Goal: Task Accomplishment & Management: Manage account settings

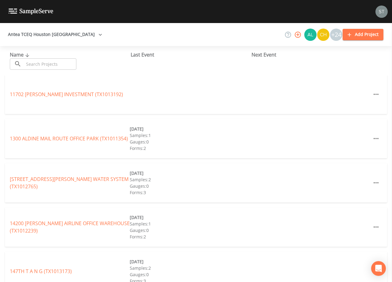
click at [51, 63] on input "text" at bounding box center [50, 63] width 52 height 11
click at [58, 65] on input "text" at bounding box center [50, 63] width 52 height 11
click at [58, 64] on input "text" at bounding box center [50, 63] width 52 height 11
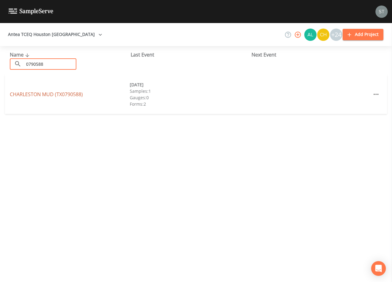
type input "0790588"
click at [77, 93] on link "[GEOGRAPHIC_DATA] (TX0790588)" at bounding box center [46, 94] width 73 height 7
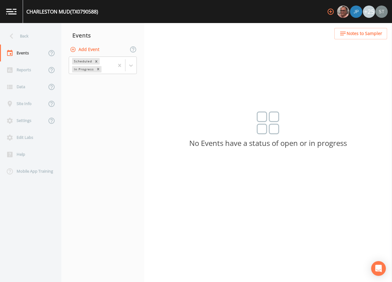
click at [89, 50] on button "Add Event" at bounding box center [85, 49] width 33 height 11
type input "3rd Qtr"
type input "[DATE]"
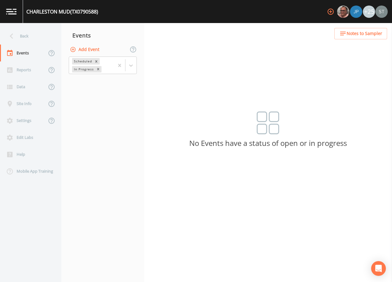
type input "08:00"
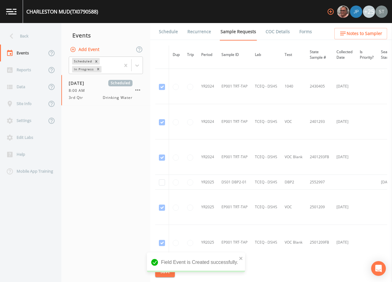
scroll to position [61, 0]
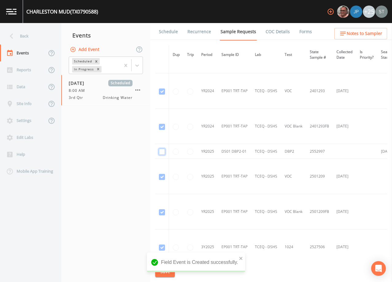
click at [161, 24] on input "checkbox" at bounding box center [162, 21] width 6 height 6
checkbox input "true"
click at [167, 271] on button "Save" at bounding box center [165, 271] width 20 height 11
click at [169, 35] on link "Schedule" at bounding box center [168, 31] width 21 height 17
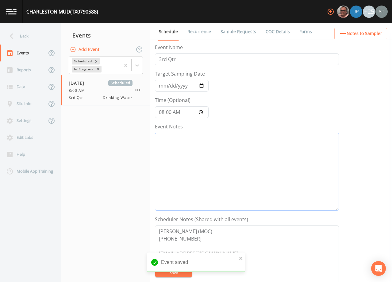
click at [207, 167] on textarea "Event Notes" at bounding box center [247, 172] width 184 height 78
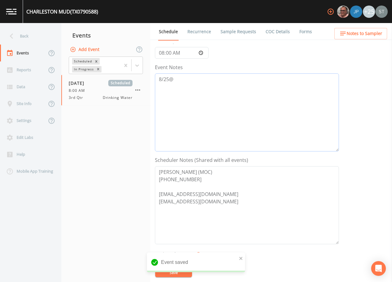
scroll to position [61, 0]
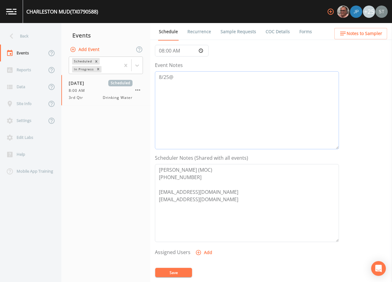
type textarea "8/25@"
click at [194, 184] on textarea "[PERSON_NAME] (MOC) [PHONE_NUMBER] [EMAIL_ADDRESS][DOMAIN_NAME] [EMAIL_ADDRESS]…" at bounding box center [247, 203] width 184 height 78
type textarea "[PERSON_NAME] (MOC) [PHONE_NUMBER] EMAIL BOTH TO SCH: [EMAIL_ADDRESS][DOMAIN_NA…"
click at [181, 271] on button "Save" at bounding box center [173, 271] width 37 height 9
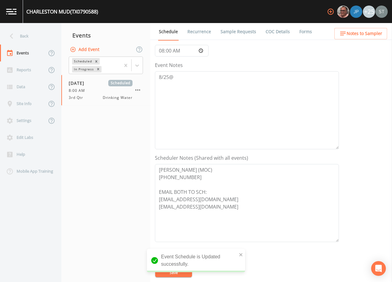
click at [371, 35] on span "Notes to Sampler" at bounding box center [365, 34] width 36 height 8
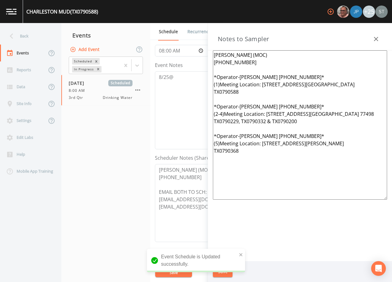
drag, startPoint x: 269, startPoint y: 157, endPoint x: 204, endPoint y: 79, distance: 101.1
click at [204, 79] on div "Back Events Reports Data Site Info Settings Edit Labs Help Mobile App Training …" at bounding box center [196, 152] width 392 height 259
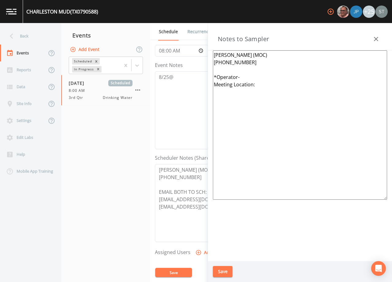
type textarea "[PERSON_NAME] (MOC) [PHONE_NUMBER] *Operator- Meeting Location:"
click at [225, 269] on button "Save" at bounding box center [223, 271] width 20 height 11
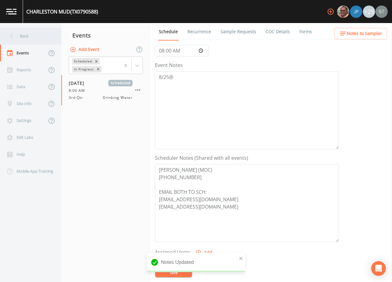
click at [26, 38] on div "Back" at bounding box center [27, 36] width 55 height 17
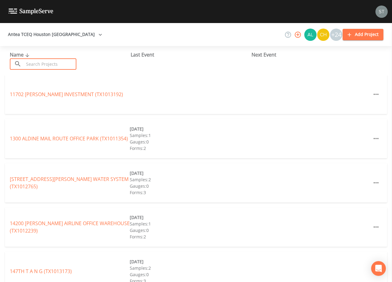
click at [42, 62] on input "text" at bounding box center [50, 63] width 52 height 11
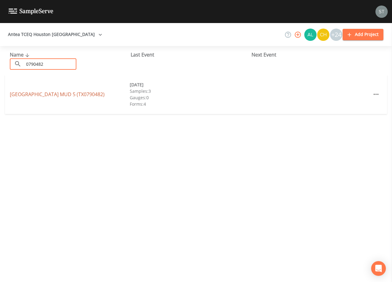
type input "0790482"
click at [65, 94] on link "[GEOGRAPHIC_DATA] 5 (TX0790482)" at bounding box center [57, 94] width 95 height 7
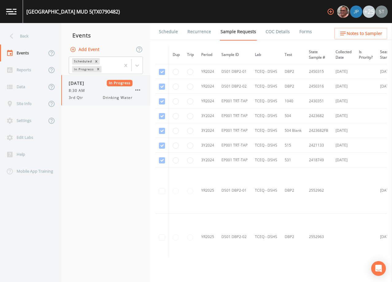
click at [135, 89] on icon "button" at bounding box center [137, 89] width 7 height 7
click at [89, 50] on button "Add Event" at bounding box center [85, 49] width 33 height 11
type input "3rd Qtr"
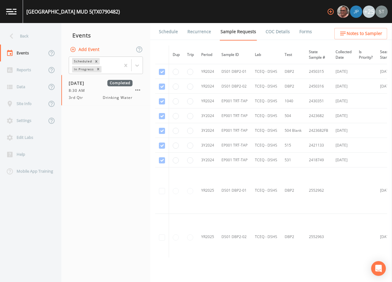
type input "0002-09-02"
type input "[DATE]"
type input "08:00"
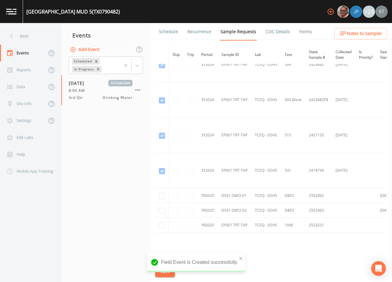
scroll to position [149, 0]
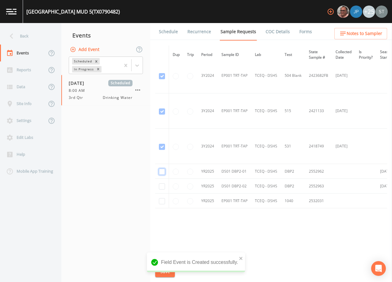
checkbox input "true"
click at [161, 9] on input "checkbox" at bounding box center [162, 5] width 6 height 6
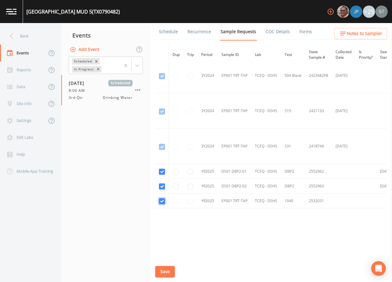
checkbox input "true"
click at [167, 272] on button "Save" at bounding box center [165, 271] width 20 height 11
click at [167, 30] on link "Schedule" at bounding box center [168, 31] width 21 height 17
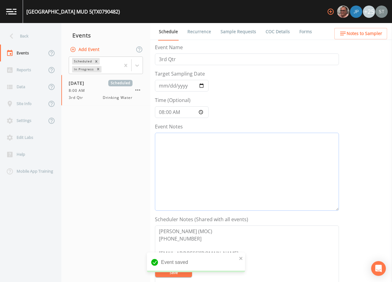
drag, startPoint x: 198, startPoint y: 160, endPoint x: 202, endPoint y: 161, distance: 3.1
click at [201, 161] on textarea "Event Notes" at bounding box center [247, 172] width 184 height 78
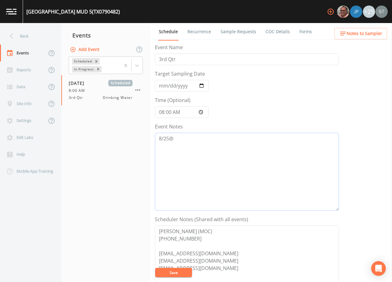
type textarea "8/25@"
drag, startPoint x: 195, startPoint y: 231, endPoint x: 148, endPoint y: 223, distance: 47.3
click at [148, 227] on div "Back Events Reports Data Site Info Settings Edit Labs Help Mobile App Training …" at bounding box center [196, 152] width 392 height 259
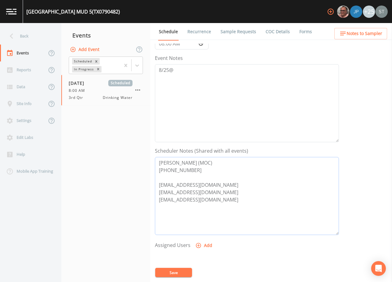
scroll to position [92, 0]
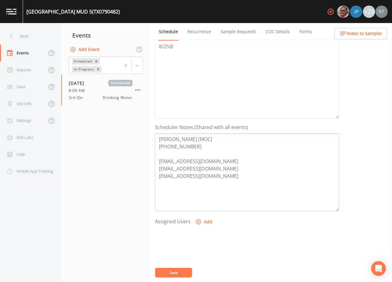
drag, startPoint x: 203, startPoint y: 171, endPoint x: 156, endPoint y: 166, distance: 48.1
click at [145, 166] on div "Back Events Reports Data Site Info Settings Edit Labs Help Mobile App Training …" at bounding box center [196, 152] width 392 height 259
click at [166, 155] on textarea "[PERSON_NAME] (MOC) [PHONE_NUMBER] [EMAIL_ADDRESS][DOMAIN_NAME] [EMAIL_ADDRESS]…" at bounding box center [247, 172] width 184 height 78
type textarea "[PERSON_NAME] (MOC) [PHONE_NUMBER] EMAIL BOTH TO SCH: [EMAIL_ADDRESS][DOMAIN_NA…"
click at [178, 272] on button "Save" at bounding box center [173, 271] width 37 height 9
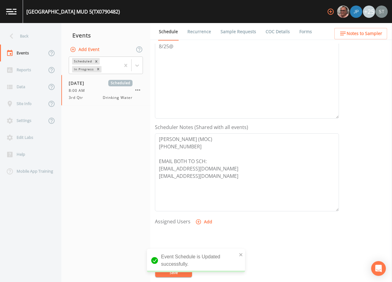
click at [367, 34] on span "Notes to Sampler" at bounding box center [365, 34] width 36 height 8
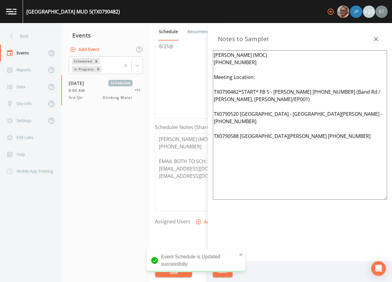
drag, startPoint x: 354, startPoint y: 135, endPoint x: 200, endPoint y: 87, distance: 161.0
click at [200, 87] on div "Back Events Reports Data Site Info Settings Edit Labs Help Mobile App Training …" at bounding box center [196, 152] width 392 height 259
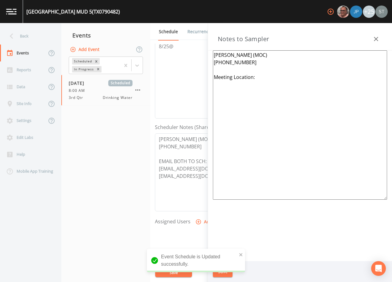
click at [217, 72] on textarea "[PERSON_NAME] (MOC) [PHONE_NUMBER] Meeting Location:" at bounding box center [300, 124] width 174 height 149
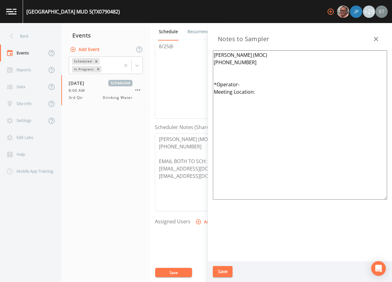
drag, startPoint x: 249, startPoint y: 56, endPoint x: 206, endPoint y: 52, distance: 43.2
click at [206, 53] on div "Back Events Reports Data Site Info Settings Edit Labs Help Mobile App Training …" at bounding box center [196, 152] width 392 height 259
type textarea "[PERSON_NAME] (MOC) [PHONE_NUMBER] *Operator- Meeting Location:"
click at [227, 273] on button "Save" at bounding box center [223, 271] width 20 height 11
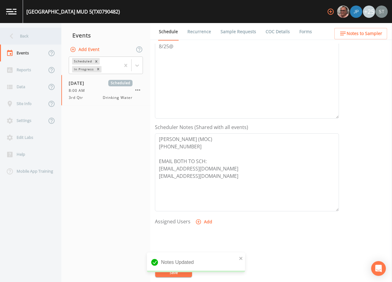
click at [25, 38] on div "Back" at bounding box center [27, 36] width 55 height 17
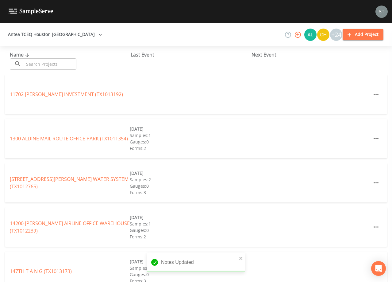
click at [42, 65] on input "text" at bounding box center [50, 63] width 52 height 11
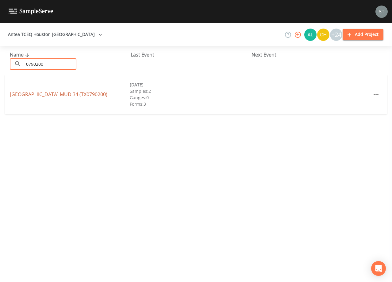
type input "0790200"
click at [68, 94] on link "[GEOGRAPHIC_DATA] 34 (TX0790200)" at bounding box center [59, 94] width 98 height 7
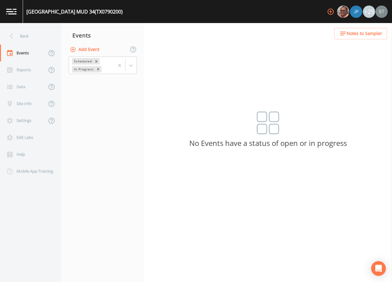
click at [94, 48] on button "Add Event" at bounding box center [85, 49] width 33 height 11
drag, startPoint x: 187, startPoint y: 125, endPoint x: 193, endPoint y: 133, distance: 10.5
type input "3rd Qtr"
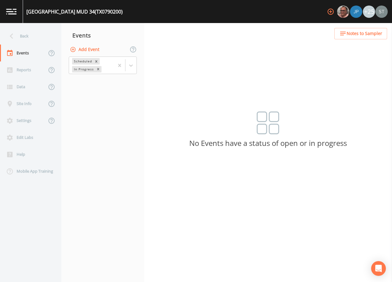
type input "[DATE]"
type input "08:00"
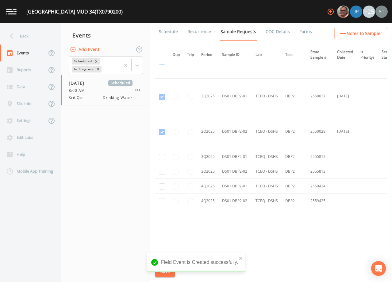
scroll to position [587, 0]
checkbox input "true"
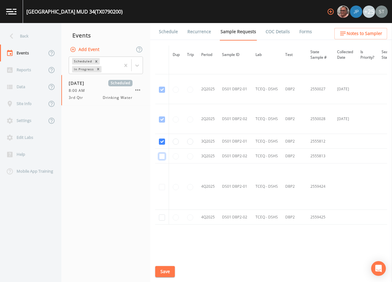
checkbox input "true"
click at [168, 271] on button "Save" at bounding box center [165, 271] width 20 height 11
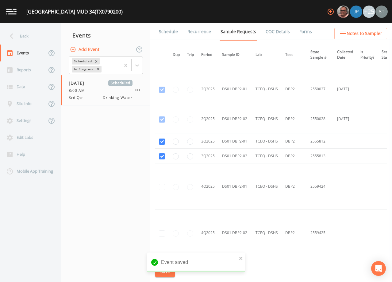
click at [169, 36] on link "Schedule" at bounding box center [168, 31] width 21 height 17
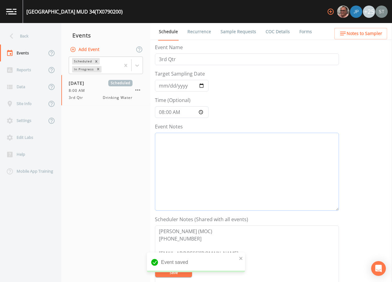
click at [193, 171] on textarea "Event Notes" at bounding box center [247, 172] width 184 height 78
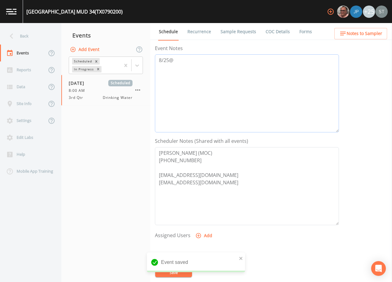
scroll to position [92, 0]
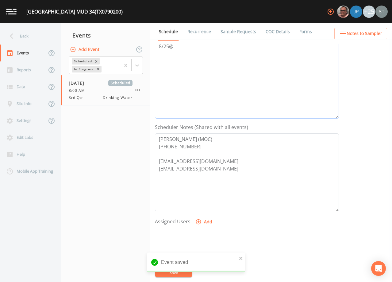
type textarea "8/25@"
click at [181, 157] on textarea "[PERSON_NAME] (MOC) [PHONE_NUMBER] [EMAIL_ADDRESS][DOMAIN_NAME] [EMAIL_ADDRESS]…" at bounding box center [247, 172] width 184 height 78
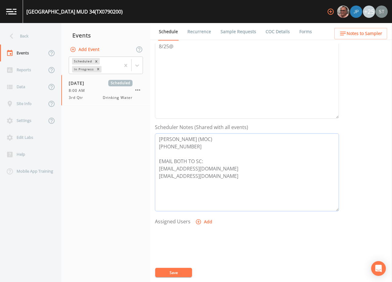
click at [203, 160] on textarea "[PERSON_NAME] (MOC) [PHONE_NUMBER] EMAIL BOTH TO SC: [EMAIL_ADDRESS][DOMAIN_NAM…" at bounding box center [247, 172] width 184 height 78
type textarea "[PERSON_NAME] (MOC) [PHONE_NUMBER] EMAIL BOTH TO SCH: [EMAIL_ADDRESS][DOMAIN_NA…"
click at [178, 270] on button "Save" at bounding box center [173, 271] width 37 height 9
click at [362, 35] on span "Notes to Sampler" at bounding box center [365, 34] width 36 height 8
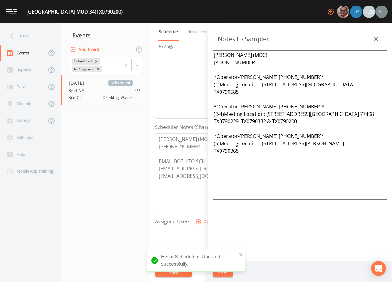
drag, startPoint x: 269, startPoint y: 164, endPoint x: 200, endPoint y: 93, distance: 98.7
click at [200, 93] on div "Back Events Reports Data Site Info Settings Edit Labs Help Mobile App Training …" at bounding box center [196, 152] width 392 height 259
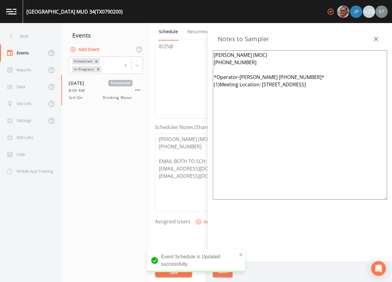
drag, startPoint x: 354, startPoint y: 84, endPoint x: 263, endPoint y: 82, distance: 91.1
click at [263, 82] on textarea "[PERSON_NAME] (MOC) [PHONE_NUMBER] *Operator-[PERSON_NAME] [PHONE_NUMBER]* (1)M…" at bounding box center [300, 124] width 174 height 149
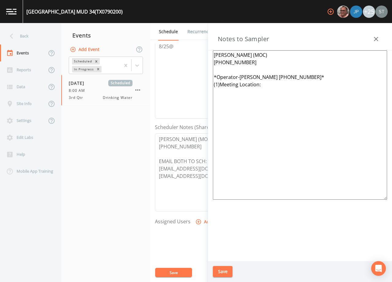
drag, startPoint x: 317, startPoint y: 75, endPoint x: 239, endPoint y: 75, distance: 77.9
click at [239, 75] on textarea "[PERSON_NAME] (MOC) [PHONE_NUMBER] *Operator-[PERSON_NAME] [PHONE_NUMBER]* (1)M…" at bounding box center [300, 124] width 174 height 149
type textarea "[PERSON_NAME] (MOC) [PHONE_NUMBER] *Operator- (1)Meeting Location:"
click at [226, 271] on button "Save" at bounding box center [223, 271] width 20 height 11
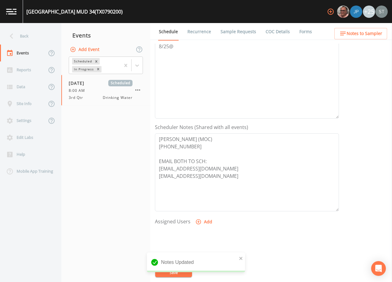
click at [358, 35] on span "Notes to Sampler" at bounding box center [365, 34] width 36 height 8
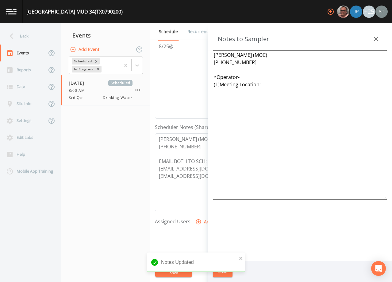
click at [220, 84] on textarea "[PERSON_NAME] (MOC) [PHONE_NUMBER] *Operator- (1)Meeting Location:" at bounding box center [300, 124] width 174 height 149
type textarea "[PERSON_NAME] (MOC) [PHONE_NUMBER] *Operator- Meeting Location:"
click at [222, 271] on button "Save" at bounding box center [223, 271] width 20 height 11
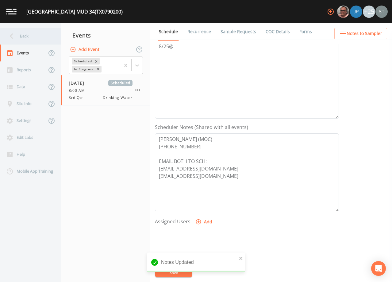
click at [30, 36] on div "Back" at bounding box center [27, 36] width 55 height 17
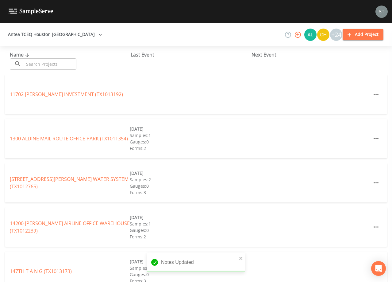
click at [49, 64] on input "text" at bounding box center [50, 63] width 52 height 11
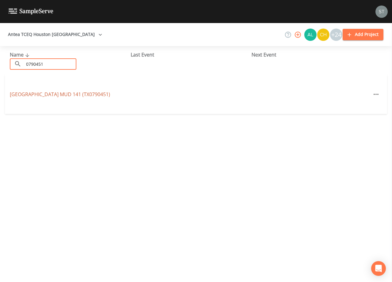
type input "0790451"
click at [70, 92] on link "[GEOGRAPHIC_DATA] 141 (TX0790451)" at bounding box center [60, 94] width 100 height 7
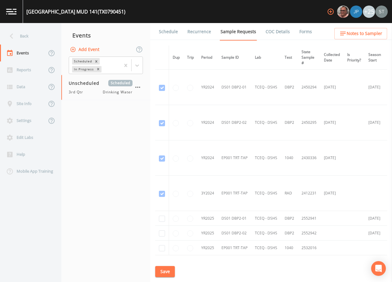
click at [168, 33] on link "Schedule" at bounding box center [168, 31] width 21 height 17
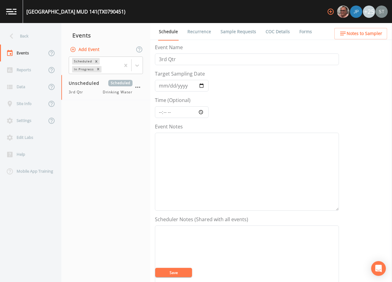
click at [233, 30] on link "Sample Requests" at bounding box center [238, 31] width 37 height 17
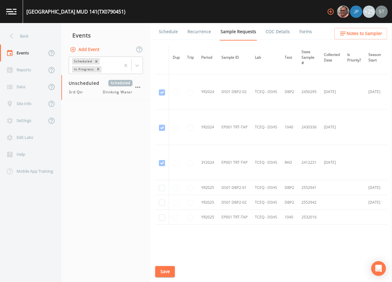
scroll to position [48, 0]
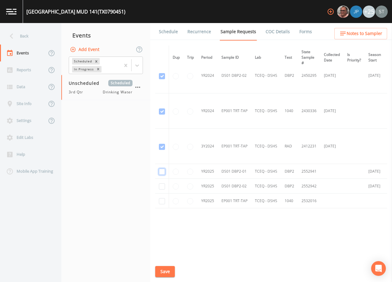
click at [161, 44] on input "checkbox" at bounding box center [162, 41] width 6 height 6
checkbox input "true"
click at [162, 79] on input "checkbox" at bounding box center [162, 76] width 6 height 6
checkbox input "true"
click at [163, 114] on input "checkbox" at bounding box center [162, 111] width 6 height 6
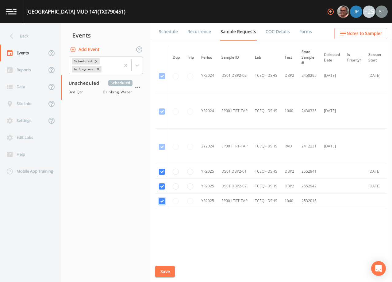
checkbox input "true"
click at [166, 271] on button "Save" at bounding box center [165, 271] width 20 height 11
click at [167, 32] on link "Schedule" at bounding box center [168, 31] width 21 height 17
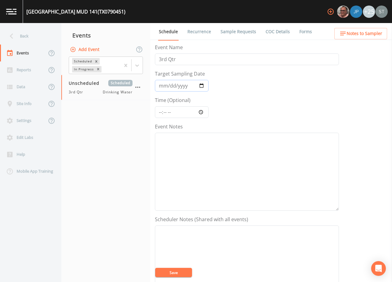
click at [163, 86] on input "Target Sampling Date" at bounding box center [182, 86] width 54 height 12
type input "[DATE]"
type input "08:00"
click at [209, 166] on textarea "Event Notes" at bounding box center [247, 172] width 184 height 78
type textarea "8/25@"
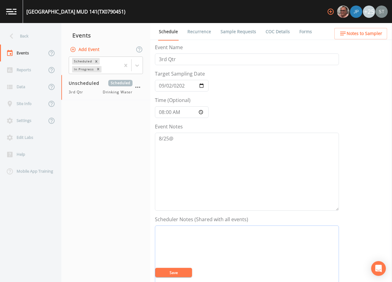
click at [225, 241] on textarea "Event Notes" at bounding box center [247, 264] width 184 height 78
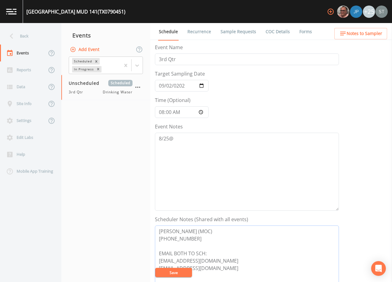
type textarea "[PERSON_NAME] (MOC) [PHONE_NUMBER] EMAIL BOTH TO SCH: [EMAIL_ADDRESS][DOMAIN_NA…"
click at [176, 273] on button "Save" at bounding box center [173, 271] width 37 height 9
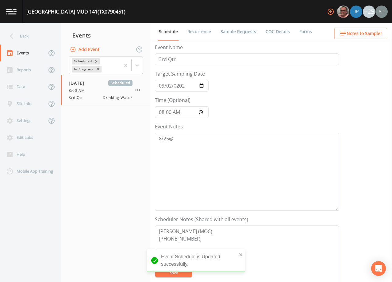
click at [373, 33] on span "Notes to Sampler" at bounding box center [365, 34] width 36 height 8
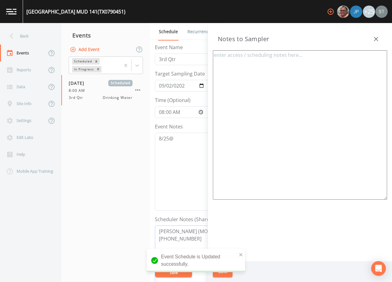
drag, startPoint x: 197, startPoint y: 240, endPoint x: 137, endPoint y: 227, distance: 62.2
click at [137, 227] on div "Back Events Reports Data Site Info Settings Edit Labs Help Mobile App Training …" at bounding box center [196, 152] width 392 height 259
click at [298, 97] on textarea at bounding box center [300, 124] width 174 height 149
paste textarea "[PERSON_NAME] (MOC) [PHONE_NUMBER]"
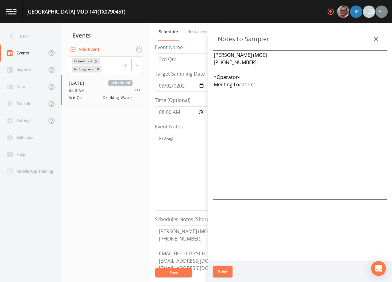
type textarea "[PERSON_NAME] (MOC) [PHONE_NUMBER] *Operator- Meeting Location:"
click at [220, 271] on button "Save" at bounding box center [223, 271] width 20 height 11
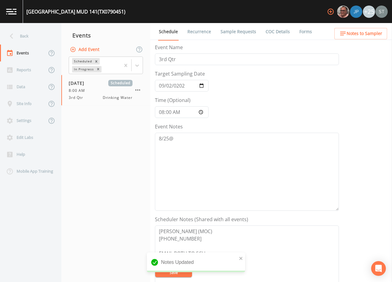
drag, startPoint x: 240, startPoint y: 28, endPoint x: 240, endPoint y: 32, distance: 4.3
click at [240, 29] on link "Sample Requests" at bounding box center [238, 31] width 37 height 17
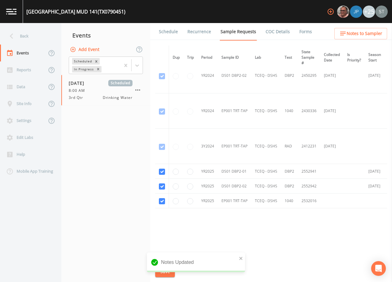
scroll to position [48, 0]
click at [166, 33] on link "Schedule" at bounding box center [168, 31] width 21 height 17
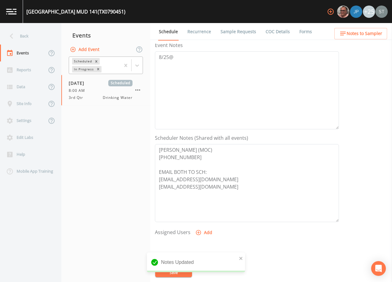
scroll to position [92, 0]
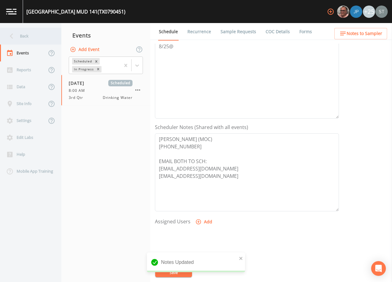
click at [28, 39] on div "Back" at bounding box center [27, 36] width 55 height 17
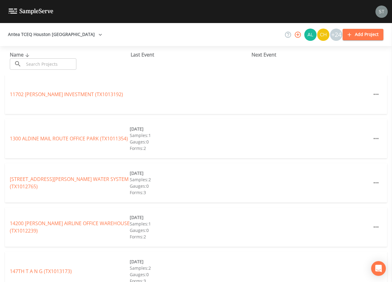
click at [48, 64] on input "text" at bounding box center [50, 63] width 52 height 11
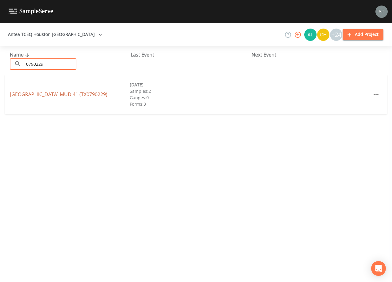
type input "0790229"
click at [83, 93] on link "[GEOGRAPHIC_DATA] (TX0790229)" at bounding box center [59, 94] width 98 height 7
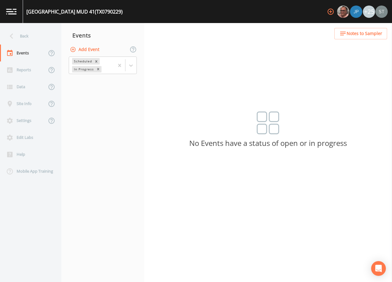
click at [91, 52] on button "Add Event" at bounding box center [85, 49] width 33 height 11
type input "3rd Qtr"
type input "[DATE]"
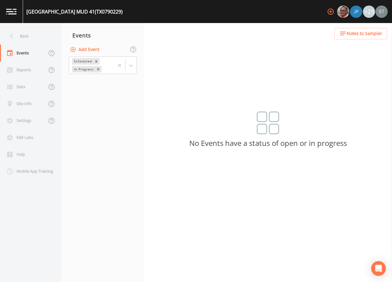
type input "08:00"
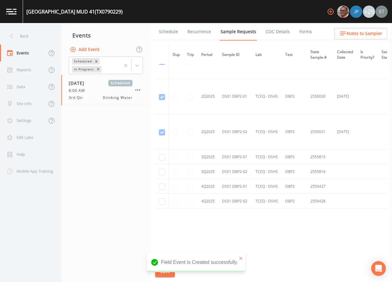
scroll to position [657, 0]
checkbox input "true"
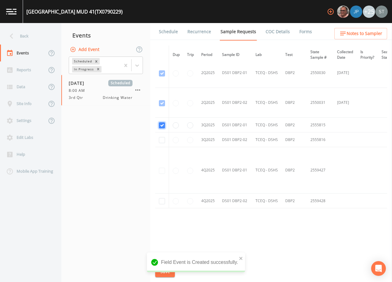
scroll to position [555, 0]
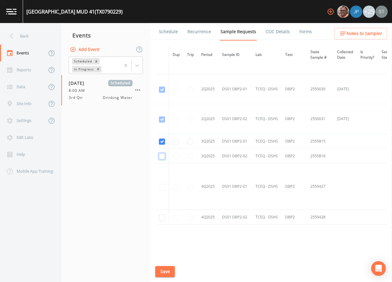
checkbox input "true"
click at [170, 270] on button "Save" at bounding box center [165, 271] width 20 height 11
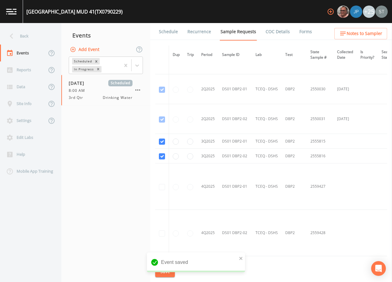
click at [172, 38] on link "Schedule" at bounding box center [168, 31] width 21 height 17
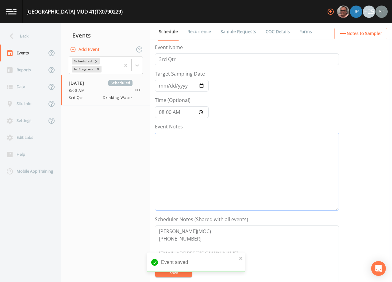
click at [189, 143] on textarea "Event Notes" at bounding box center [247, 172] width 184 height 78
type textarea "/"
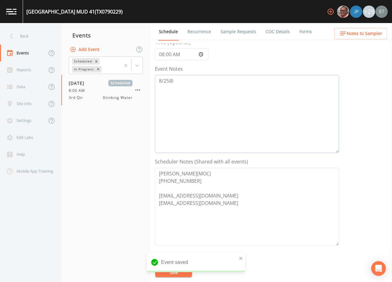
scroll to position [61, 0]
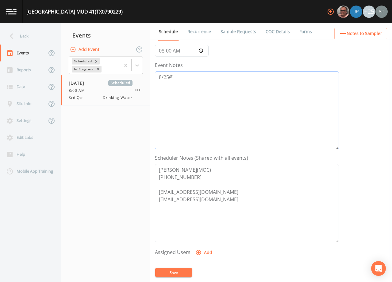
type textarea "8/25@"
click at [181, 187] on textarea "[PERSON_NAME](MOC) [PHONE_NUMBER] [EMAIL_ADDRESS][DOMAIN_NAME] [EMAIL_ADDRESS][…" at bounding box center [247, 203] width 184 height 78
type textarea "[PERSON_NAME](MOC) [PHONE_NUMBER] EMAIL BOTH TO SCH: [EMAIL_ADDRESS][DOMAIN_NAM…"
click at [182, 268] on button "Save" at bounding box center [173, 271] width 37 height 9
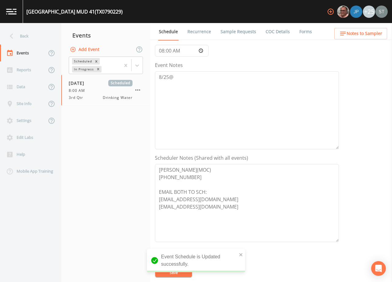
click at [371, 33] on span "Notes to Sampler" at bounding box center [365, 34] width 36 height 8
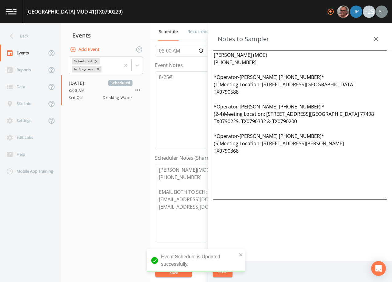
drag, startPoint x: 265, startPoint y: 158, endPoint x: 262, endPoint y: 83, distance: 74.9
click at [262, 83] on textarea "[PERSON_NAME] (MOC) [PHONE_NUMBER] *Operator-[PERSON_NAME] [PHONE_NUMBER]* (1)M…" at bounding box center [300, 124] width 174 height 149
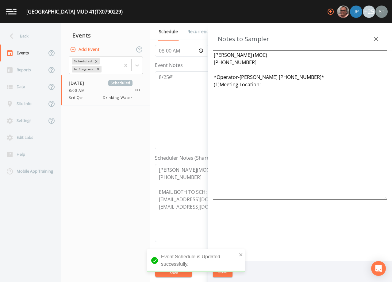
drag, startPoint x: 316, startPoint y: 76, endPoint x: 241, endPoint y: 77, distance: 75.5
click at [241, 77] on textarea "[PERSON_NAME] (MOC) [PHONE_NUMBER] *Operator-[PERSON_NAME] [PHONE_NUMBER]* (1)M…" at bounding box center [300, 124] width 174 height 149
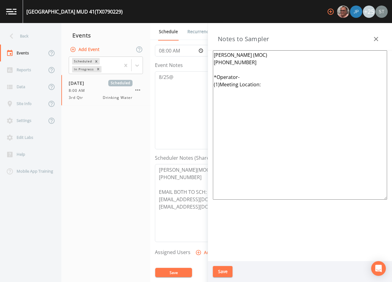
click at [220, 83] on textarea "[PERSON_NAME] (MOC) [PHONE_NUMBER] *Operator- (1)Meeting Location:" at bounding box center [300, 124] width 174 height 149
type textarea "[PERSON_NAME] (MOC) [PHONE_NUMBER] *Operator- Meeting Location:"
click at [226, 272] on button "Save" at bounding box center [223, 271] width 20 height 11
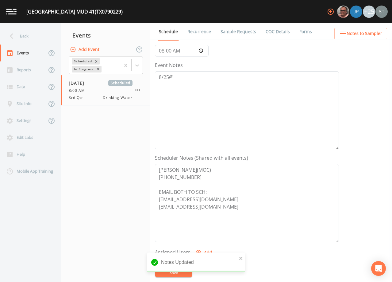
click at [230, 34] on link "Sample Requests" at bounding box center [238, 31] width 37 height 17
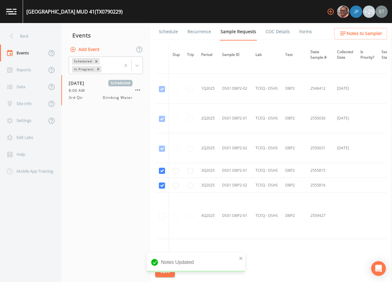
scroll to position [527, 0]
click at [175, 34] on link "Schedule" at bounding box center [168, 31] width 21 height 17
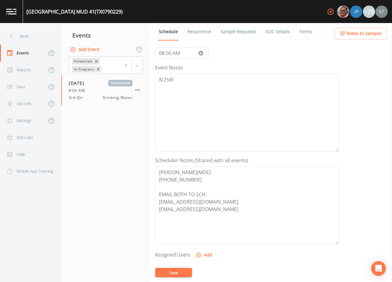
scroll to position [61, 0]
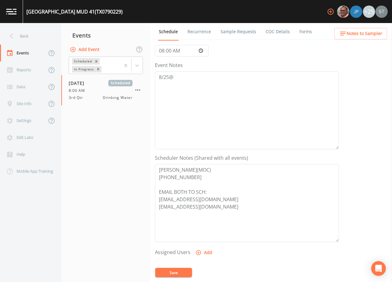
click at [377, 26] on ul "Schedule Recurrence Sample Requests COC Details Forms" at bounding box center [271, 31] width 242 height 17
click at [375, 37] on span "Notes to Sampler" at bounding box center [365, 34] width 36 height 8
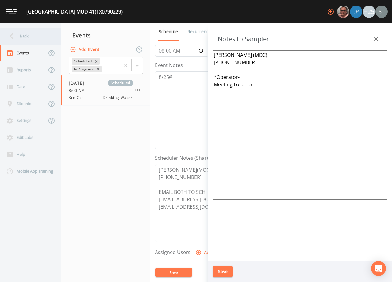
click at [31, 37] on div "Back" at bounding box center [27, 36] width 55 height 17
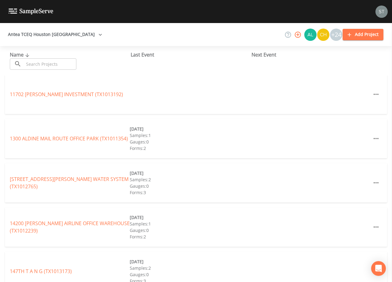
click at [43, 61] on input "text" at bounding box center [50, 63] width 52 height 11
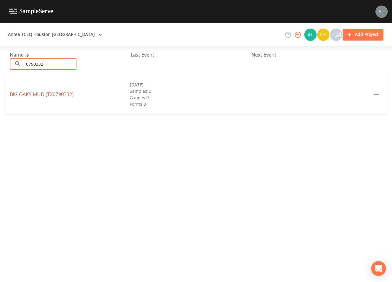
type input "0790332"
click at [63, 96] on link "[GEOGRAPHIC_DATA] (TX0790332)" at bounding box center [42, 94] width 64 height 7
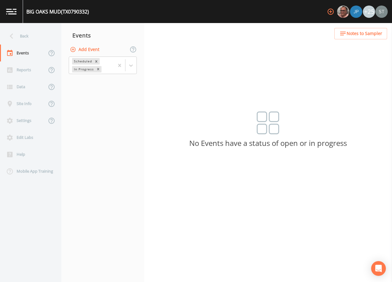
click at [85, 48] on button "Add Event" at bounding box center [85, 49] width 33 height 11
drag, startPoint x: 183, startPoint y: 128, endPoint x: 188, endPoint y: 134, distance: 8.1
type input "3rd Qtr"
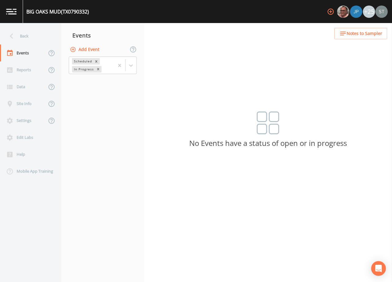
type input "[DATE]"
type input "08:00"
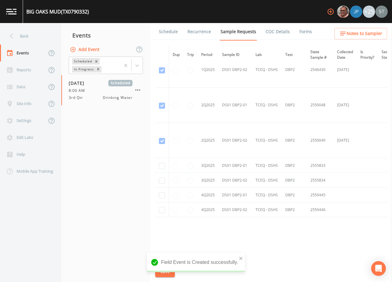
scroll to position [583, 0]
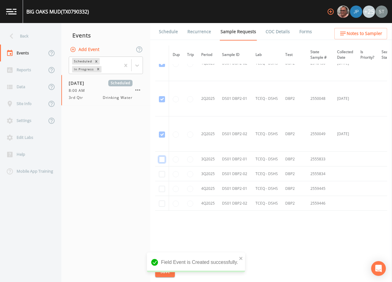
checkbox input "true"
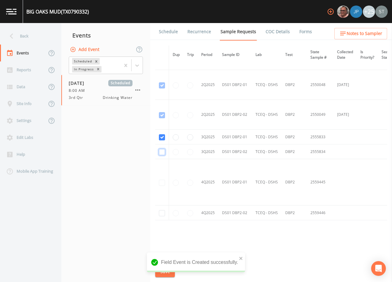
checkbox input "true"
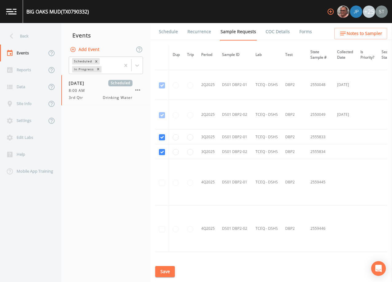
click at [167, 270] on button "Save" at bounding box center [165, 271] width 20 height 11
drag, startPoint x: 168, startPoint y: 33, endPoint x: 170, endPoint y: 38, distance: 5.8
click at [168, 33] on link "Schedule" at bounding box center [168, 31] width 21 height 17
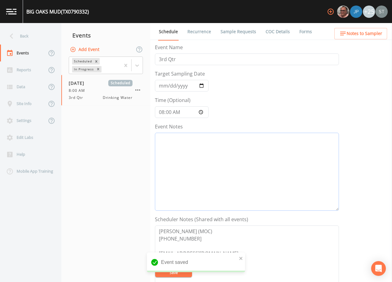
click at [207, 176] on textarea "Event Notes" at bounding box center [247, 172] width 184 height 78
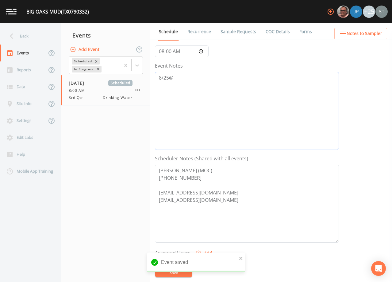
scroll to position [61, 0]
type textarea "8/25@"
click at [202, 186] on textarea "[PERSON_NAME] (MOC) [PHONE_NUMBER] [EMAIL_ADDRESS][DOMAIN_NAME] [EMAIL_ADDRESS]…" at bounding box center [247, 203] width 184 height 78
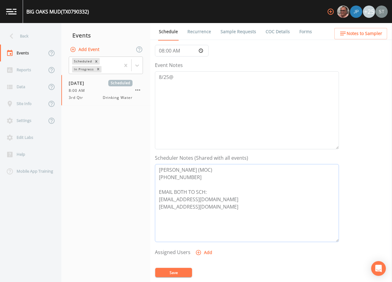
type textarea "[PERSON_NAME] (MOC) [PHONE_NUMBER] EMAIL BOTH TO SCH: [EMAIL_ADDRESS][DOMAIN_NA…"
click at [182, 271] on button "Save" at bounding box center [173, 271] width 37 height 9
click at [378, 33] on span "Notes to Sampler" at bounding box center [365, 34] width 36 height 8
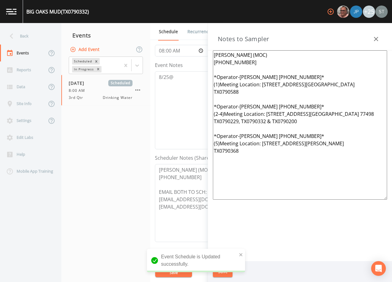
drag, startPoint x: 262, startPoint y: 163, endPoint x: 261, endPoint y: 83, distance: 79.4
click at [261, 83] on textarea "[PERSON_NAME] (MOC) [PHONE_NUMBER] *Operator-[PERSON_NAME] [PHONE_NUMBER]* (1)M…" at bounding box center [300, 124] width 174 height 149
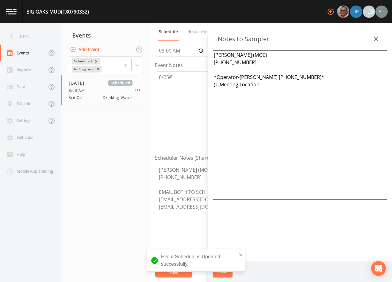
drag, startPoint x: 315, startPoint y: 75, endPoint x: 242, endPoint y: 75, distance: 73.0
click at [242, 75] on textarea "[PERSON_NAME] (MOC) [PHONE_NUMBER] *Operator-[PERSON_NAME] [PHONE_NUMBER]* (1)M…" at bounding box center [300, 124] width 174 height 149
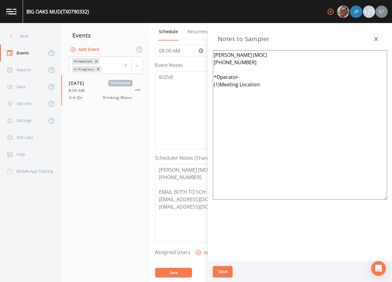
click at [221, 85] on textarea "[PERSON_NAME] (MOC) [PHONE_NUMBER] *Operator- (1)Meeting Location:" at bounding box center [300, 124] width 174 height 149
type textarea "[PERSON_NAME] (MOC) [PHONE_NUMBER] *Operator- Meeting Location:"
click at [229, 270] on button "Save" at bounding box center [223, 271] width 20 height 11
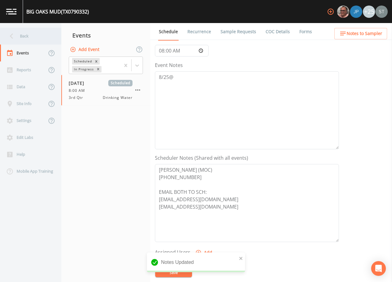
click at [29, 36] on div "Back" at bounding box center [27, 36] width 55 height 17
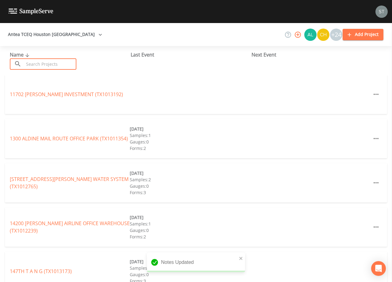
click at [53, 66] on input "text" at bounding box center [50, 63] width 52 height 11
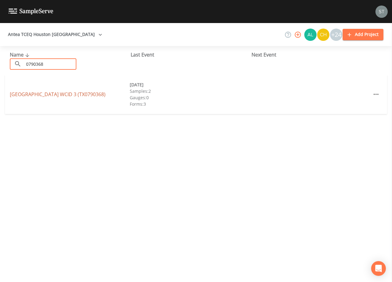
type input "0790368"
click at [70, 94] on link "[GEOGRAPHIC_DATA] 3 (TX0790368)" at bounding box center [58, 94] width 96 height 7
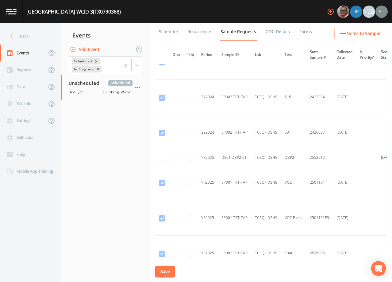
scroll to position [478, 0]
checkbox input "true"
click at [166, 271] on button "Save" at bounding box center [165, 271] width 20 height 11
click at [170, 33] on link "Schedule" at bounding box center [168, 31] width 21 height 17
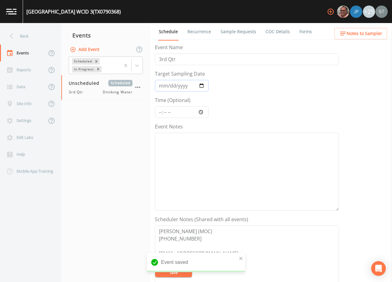
click at [164, 85] on input "Target Sampling Date" at bounding box center [182, 86] width 54 height 12
type input "[DATE]"
type input "08:00"
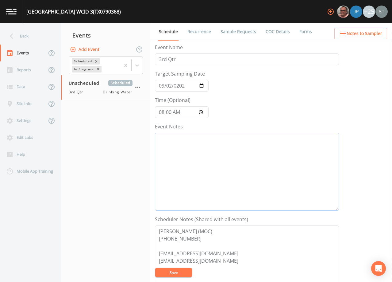
click at [246, 172] on textarea "Event Notes" at bounding box center [247, 172] width 184 height 78
type textarea "8/25@"
click at [178, 247] on textarea "[PERSON_NAME] (MOC) [PHONE_NUMBER] [EMAIL_ADDRESS][DOMAIN_NAME] [EMAIL_ADDRESS]…" at bounding box center [247, 264] width 184 height 78
type textarea "[PERSON_NAME] (MOC) [PHONE_NUMBER] EMAIL BOTH TO SCH: [EMAIL_ADDRESS][DOMAIN_NA…"
click at [179, 271] on button "Save" at bounding box center [173, 271] width 37 height 9
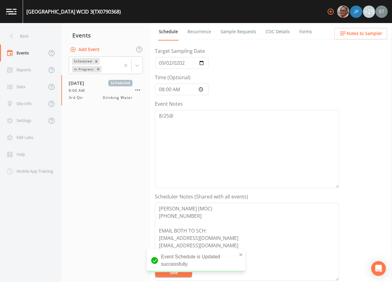
scroll to position [61, 0]
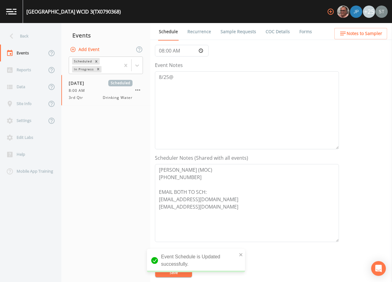
click at [367, 33] on span "Notes to Sampler" at bounding box center [365, 34] width 36 height 8
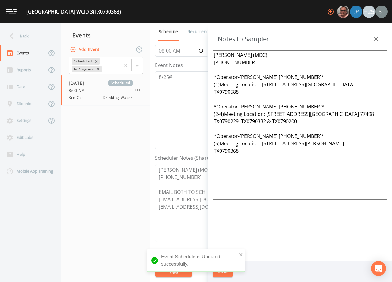
drag, startPoint x: 263, startPoint y: 162, endPoint x: 262, endPoint y: 82, distance: 80.1
click at [262, 82] on textarea "[PERSON_NAME] (MOC) [PHONE_NUMBER] *Operator-[PERSON_NAME] [PHONE_NUMBER]* (1)M…" at bounding box center [300, 124] width 174 height 149
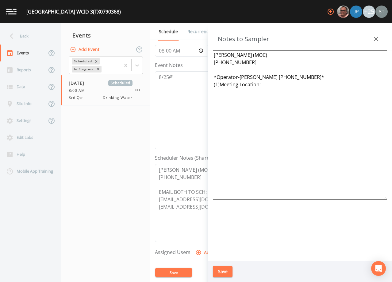
click at [221, 83] on textarea "[PERSON_NAME] (MOC) [PHONE_NUMBER] *Operator-[PERSON_NAME] [PHONE_NUMBER]* (1)M…" at bounding box center [300, 124] width 174 height 149
drag, startPoint x: 315, startPoint y: 76, endPoint x: 240, endPoint y: 76, distance: 74.5
click at [240, 76] on textarea "[PERSON_NAME] (MOC) [PHONE_NUMBER] *Operator-[PERSON_NAME] [PHONE_NUMBER]* Meet…" at bounding box center [300, 124] width 174 height 149
type textarea "[PERSON_NAME] (MOC) [PHONE_NUMBER] *Operator- Meeting Location:"
click at [225, 270] on button "Save" at bounding box center [223, 271] width 20 height 11
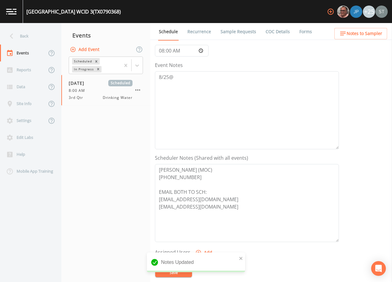
click at [233, 37] on link "Sample Requests" at bounding box center [238, 31] width 37 height 17
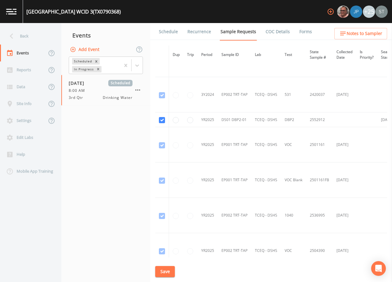
scroll to position [521, 0]
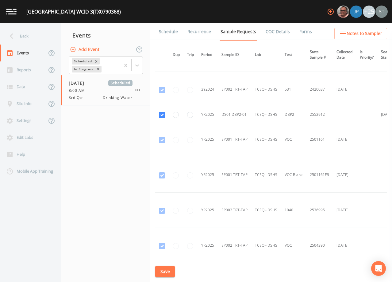
click at [163, 32] on link "Schedule" at bounding box center [168, 31] width 21 height 17
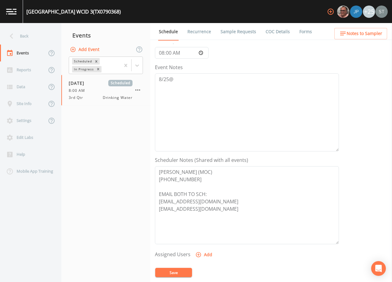
scroll to position [61, 0]
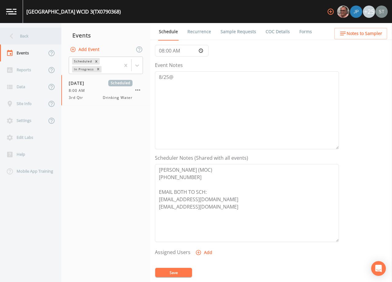
click at [27, 36] on div "Back" at bounding box center [27, 36] width 55 height 17
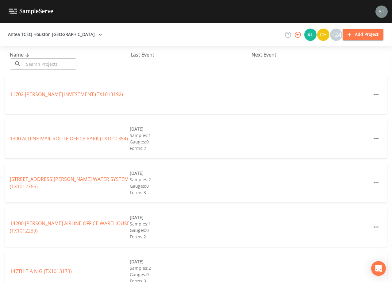
click at [43, 63] on input "text" at bounding box center [50, 63] width 52 height 11
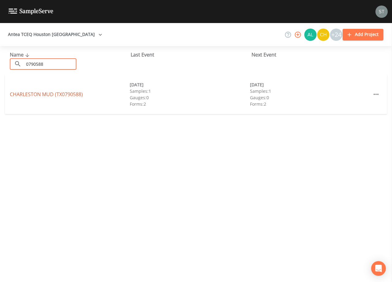
type input "0790588"
click at [57, 94] on link "[GEOGRAPHIC_DATA] (TX0790588)" at bounding box center [46, 94] width 73 height 7
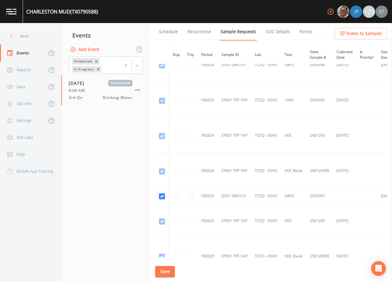
scroll to position [31, 0]
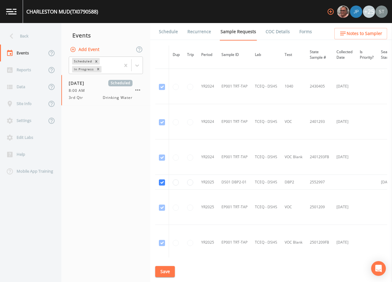
click at [168, 32] on link "Schedule" at bounding box center [168, 31] width 21 height 17
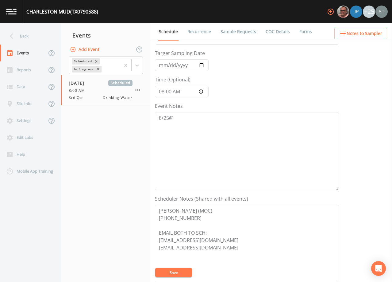
scroll to position [31, 0]
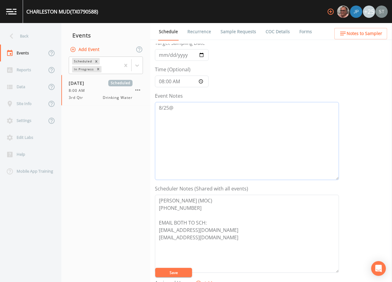
click at [230, 114] on textarea "8/25@" at bounding box center [247, 141] width 184 height 78
type textarea "[DATE]10:40 Email Sent"
click at [172, 271] on button "Save" at bounding box center [173, 271] width 37 height 9
click at [179, 271] on button "Save" at bounding box center [173, 271] width 37 height 9
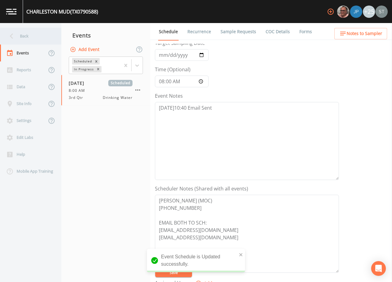
click at [25, 37] on div "Back" at bounding box center [27, 36] width 55 height 17
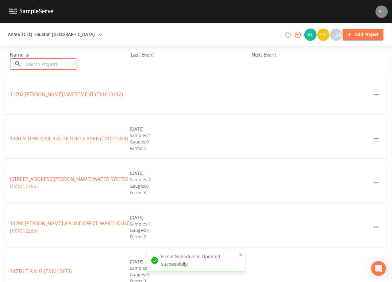
drag, startPoint x: 45, startPoint y: 64, endPoint x: 48, endPoint y: 60, distance: 5.1
click at [47, 62] on input "text" at bounding box center [50, 63] width 52 height 11
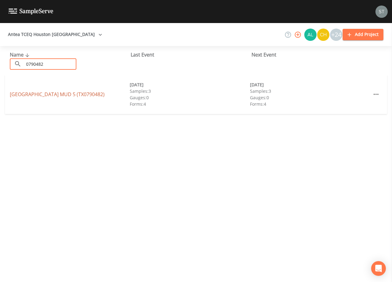
type input "0790482"
click at [60, 95] on link "[GEOGRAPHIC_DATA] 5 (TX0790482)" at bounding box center [57, 94] width 95 height 7
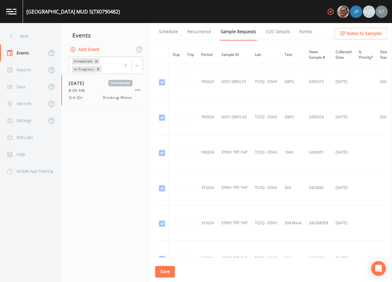
click at [165, 33] on link "Schedule" at bounding box center [168, 31] width 21 height 17
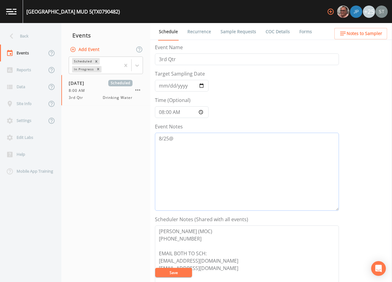
click at [188, 135] on textarea "8/25@" at bounding box center [247, 172] width 184 height 78
type textarea "[DATE]10:40 Email Sent"
click at [174, 272] on button "Save" at bounding box center [173, 271] width 37 height 9
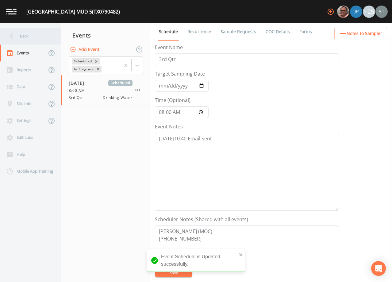
click at [30, 37] on div "Back" at bounding box center [27, 36] width 55 height 17
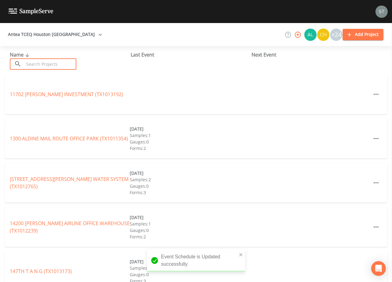
click at [49, 64] on input "text" at bounding box center [50, 63] width 52 height 11
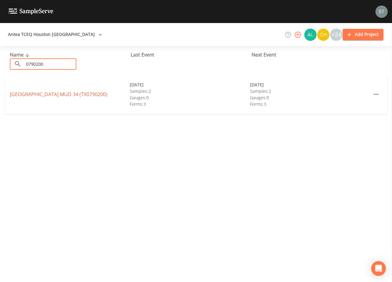
type input "0790200"
click at [46, 91] on link "[GEOGRAPHIC_DATA] 34 (TX0790200)" at bounding box center [59, 94] width 98 height 7
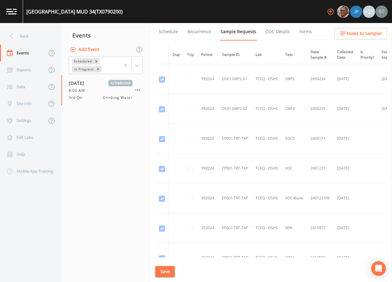
drag, startPoint x: 168, startPoint y: 34, endPoint x: 171, endPoint y: 42, distance: 9.0
click at [168, 33] on link "Schedule" at bounding box center [168, 31] width 21 height 17
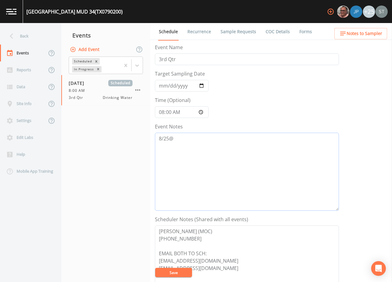
click at [209, 137] on textarea "8/25@" at bounding box center [247, 172] width 184 height 78
type textarea "[DATE]10:40 Email Sent"
click at [175, 272] on button "Save" at bounding box center [173, 271] width 37 height 9
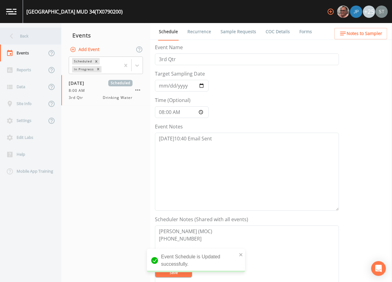
click at [27, 39] on div "Back" at bounding box center [27, 36] width 55 height 17
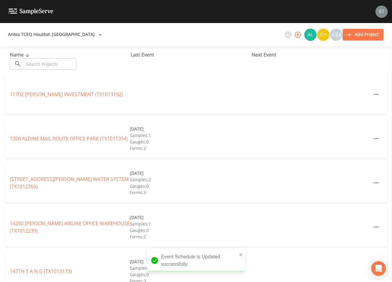
click at [45, 66] on input "text" at bounding box center [50, 63] width 52 height 11
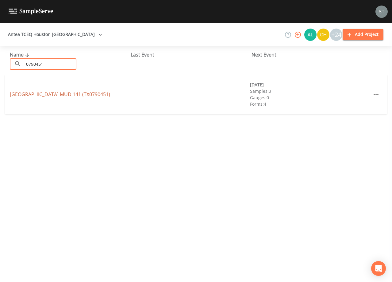
type input "0790451"
click at [60, 94] on link "[GEOGRAPHIC_DATA] 141 (TX0790451)" at bounding box center [60, 94] width 100 height 7
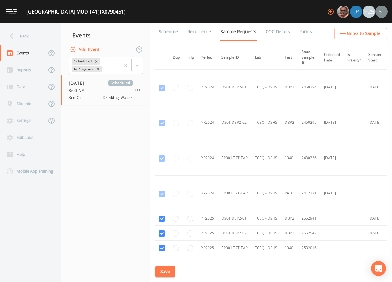
click at [166, 34] on link "Schedule" at bounding box center [168, 31] width 21 height 17
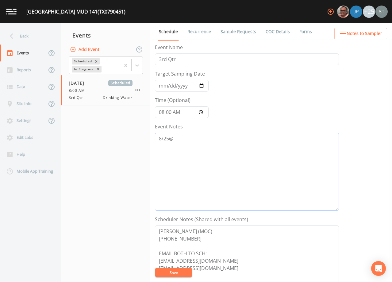
click at [208, 141] on textarea "8/25@" at bounding box center [247, 172] width 184 height 78
type textarea "[DATE]10:40 Email Sent"
click at [183, 272] on button "Save" at bounding box center [173, 271] width 37 height 9
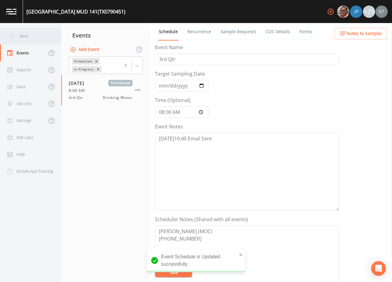
click at [34, 41] on div "Back" at bounding box center [27, 36] width 55 height 17
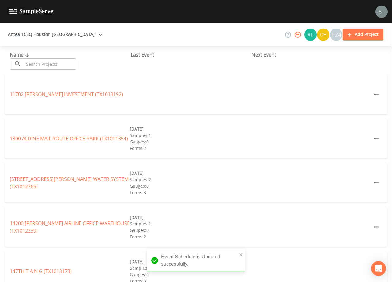
click at [60, 61] on input "text" at bounding box center [50, 63] width 52 height 11
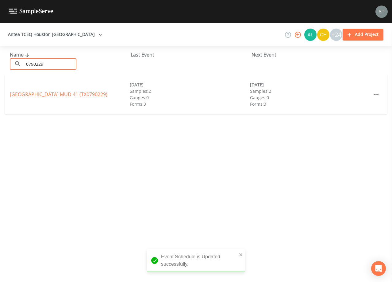
type input "0790229"
click at [65, 92] on link "[GEOGRAPHIC_DATA] (TX0790229)" at bounding box center [59, 94] width 98 height 7
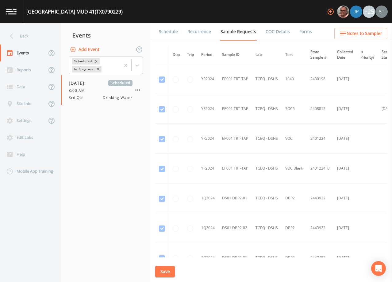
click at [169, 31] on link "Schedule" at bounding box center [168, 31] width 21 height 17
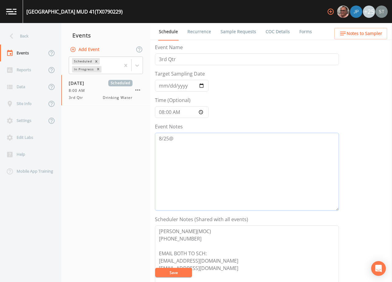
click at [197, 141] on textarea "8/25@" at bounding box center [247, 172] width 184 height 78
type textarea "[DATE]10:40 Email Sent"
click at [186, 267] on form "Event Name 3rd Qtr Target Sampling Date [DATE] Time (Optional) 08:00:00 Event N…" at bounding box center [247, 214] width 184 height 340
click at [178, 272] on button "Save" at bounding box center [173, 271] width 37 height 9
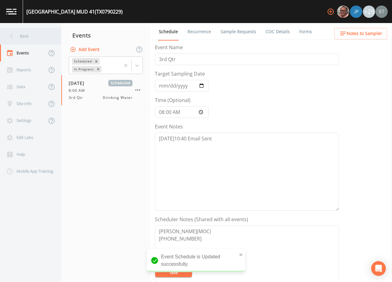
click at [30, 37] on div "Back" at bounding box center [27, 36] width 55 height 17
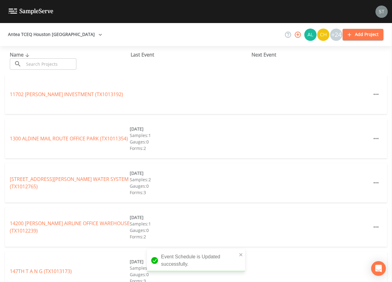
click at [51, 63] on input "text" at bounding box center [50, 63] width 52 height 11
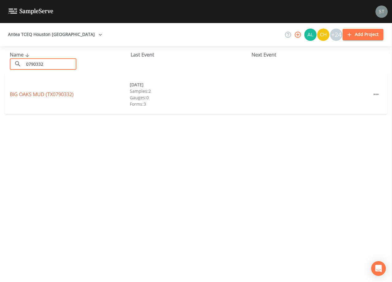
type input "0790332"
click at [59, 94] on link "[GEOGRAPHIC_DATA] (TX0790332)" at bounding box center [42, 94] width 64 height 7
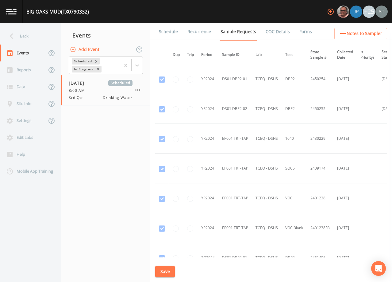
click at [171, 34] on link "Schedule" at bounding box center [168, 31] width 21 height 17
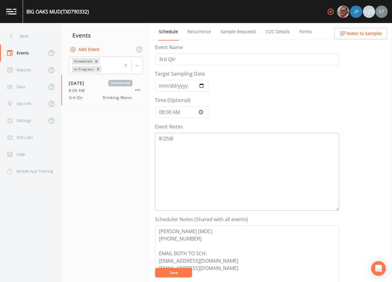
click at [216, 143] on textarea "8/25@" at bounding box center [247, 172] width 184 height 78
type textarea "[DATE]10:40 Email Sent"
click at [170, 271] on button "Save" at bounding box center [173, 271] width 37 height 9
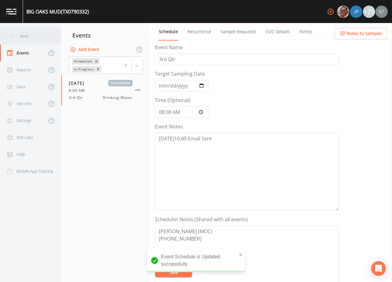
click at [32, 36] on div "Back" at bounding box center [27, 36] width 55 height 17
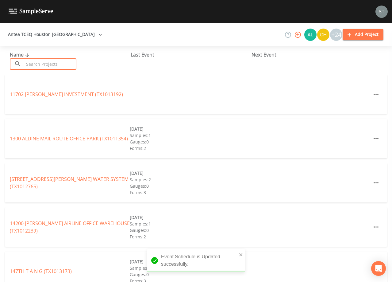
click at [53, 63] on input "text" at bounding box center [50, 63] width 52 height 11
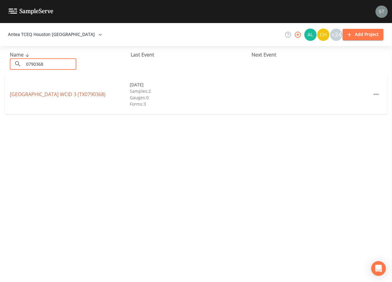
type input "0790368"
click at [94, 93] on link "[GEOGRAPHIC_DATA] 3 (TX0790368)" at bounding box center [58, 94] width 96 height 7
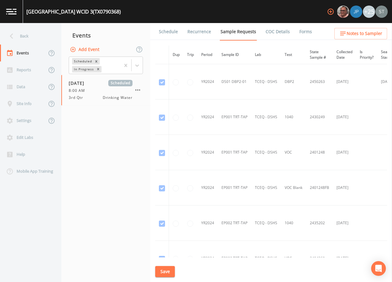
click at [167, 32] on link "Schedule" at bounding box center [168, 31] width 21 height 17
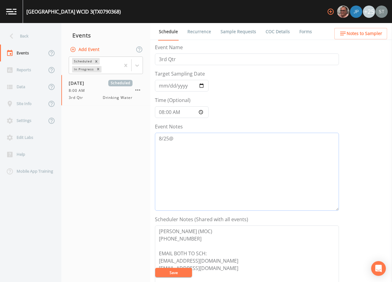
click at [195, 142] on textarea "8/25@" at bounding box center [247, 172] width 184 height 78
type textarea "[DATE]10:40 Email Sent"
click at [182, 271] on button "Save" at bounding box center [173, 271] width 37 height 9
click at [181, 271] on button "Save" at bounding box center [173, 271] width 37 height 9
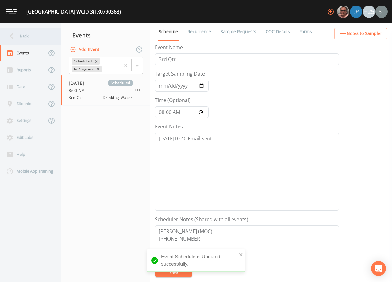
click at [28, 38] on div "Back" at bounding box center [27, 36] width 55 height 17
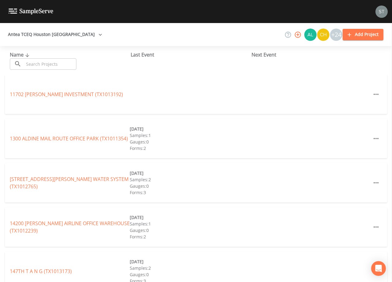
click at [63, 66] on input "text" at bounding box center [50, 63] width 52 height 11
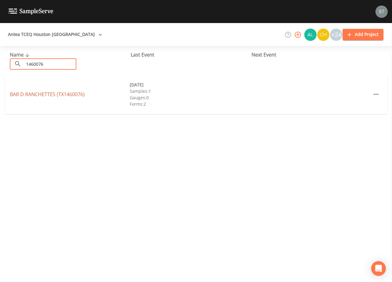
type input "1460076"
click at [64, 95] on link "[GEOGRAPHIC_DATA] (TX1460076)" at bounding box center [47, 94] width 75 height 7
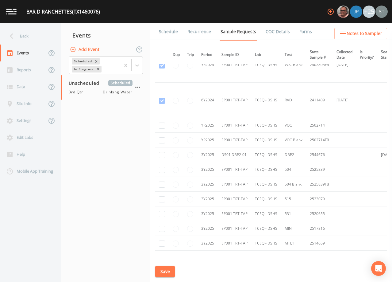
scroll to position [92, 0]
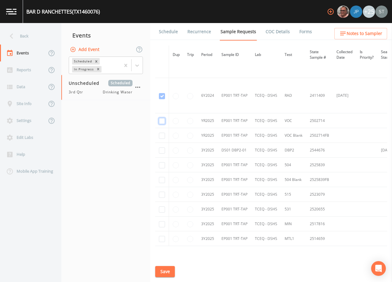
click at [161, 29] on input "checkbox" at bounding box center [162, 25] width 6 height 6
checkbox input "true"
click at [162, 64] on input "checkbox" at bounding box center [162, 61] width 6 height 6
checkbox input "true"
click at [163, 151] on input "checkbox" at bounding box center [162, 150] width 6 height 6
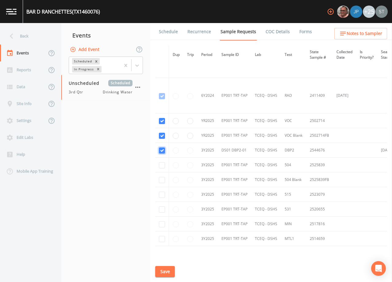
checkbox input "true"
click at [162, 224] on input "checkbox" at bounding box center [162, 224] width 6 height 6
checkbox input "true"
click at [162, 238] on input "checkbox" at bounding box center [162, 239] width 6 height 6
checkbox input "true"
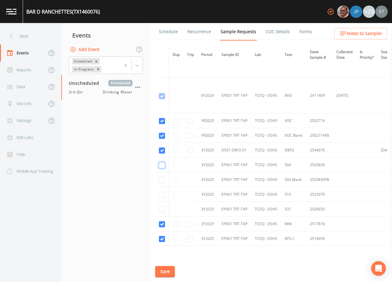
click at [162, 165] on input "checkbox" at bounding box center [162, 165] width 6 height 6
checkbox input "true"
click at [163, 179] on input "checkbox" at bounding box center [162, 180] width 6 height 6
checkbox input "true"
click at [163, 194] on input "checkbox" at bounding box center [162, 194] width 6 height 6
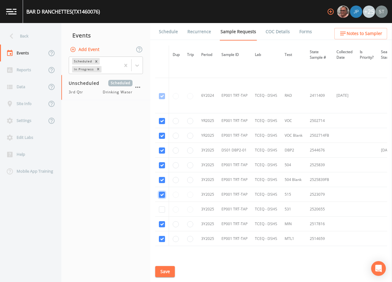
checkbox input "true"
click at [162, 210] on input "checkbox" at bounding box center [162, 209] width 6 height 6
checkbox input "true"
click at [169, 272] on button "Save" at bounding box center [165, 271] width 20 height 11
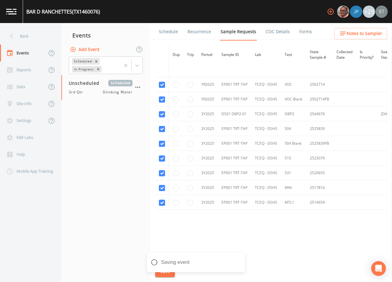
scroll to position [131, 0]
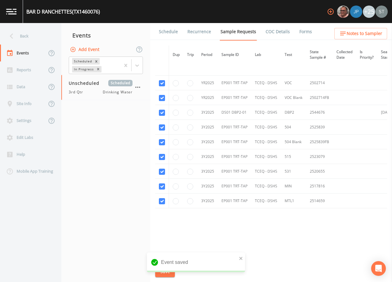
click at [164, 35] on link "Schedule" at bounding box center [168, 31] width 21 height 17
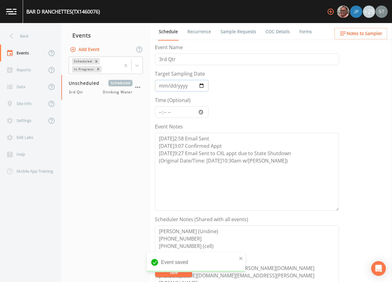
click at [163, 88] on input "Target Sampling Date" at bounding box center [182, 86] width 54 height 12
type input "[DATE]"
type input "10:30"
click at [278, 162] on textarea "[DATE]2:58 Email Sent [DATE]3:07 Confirmed Appt [DATE]9:27 Email Sent to CXL ap…" at bounding box center [247, 172] width 184 height 78
type textarea "[DATE]2:58 Email Sent [DATE]3:07 Confirmed Appt [DATE]9:27 Email Sent to CXL ap…"
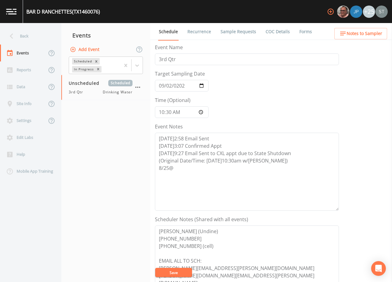
click at [171, 269] on button "Save" at bounding box center [173, 271] width 37 height 9
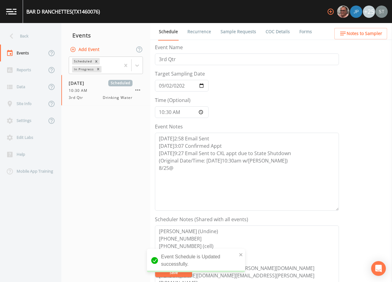
click at [348, 32] on span "Notes to Sampler" at bounding box center [365, 34] width 36 height 8
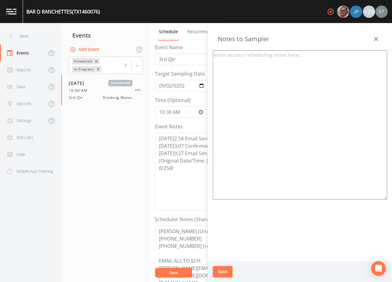
type textarea "[PERSON_NAME] (Undine) [PHONE_NUMBER] [PHONE_NUMBER] (cell) Meeting Location: C…"
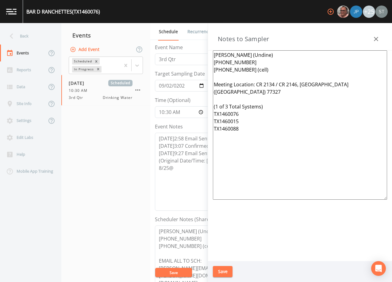
click at [374, 35] on icon "button" at bounding box center [375, 38] width 7 height 7
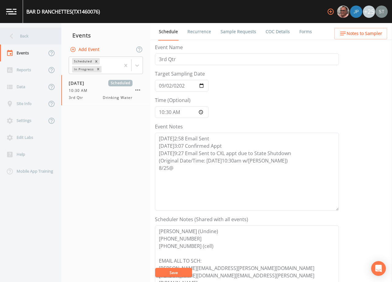
click at [23, 36] on div "Back" at bounding box center [27, 36] width 55 height 17
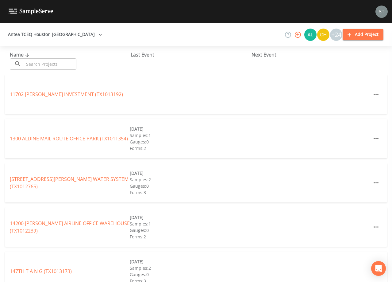
click at [47, 62] on input "text" at bounding box center [50, 63] width 52 height 11
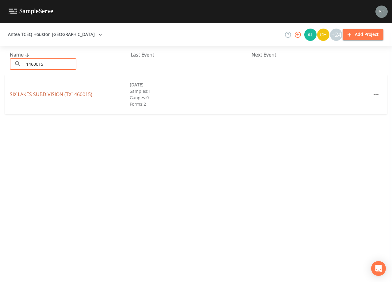
type input "1460015"
click at [69, 92] on link "[GEOGRAPHIC_DATA] (TX1460015)" at bounding box center [51, 94] width 83 height 7
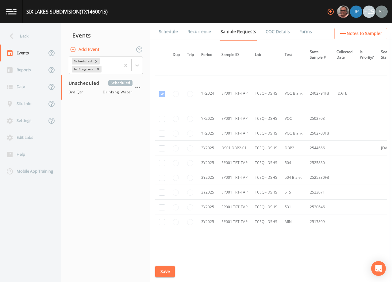
scroll to position [61, 0]
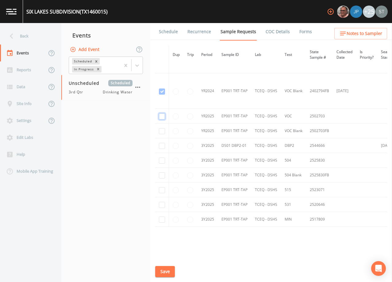
click at [163, 59] on input "checkbox" at bounding box center [162, 56] width 6 height 6
checkbox input "true"
click at [162, 94] on input "checkbox" at bounding box center [162, 91] width 6 height 6
checkbox input "true"
click at [162, 144] on input "checkbox" at bounding box center [162, 146] width 6 height 6
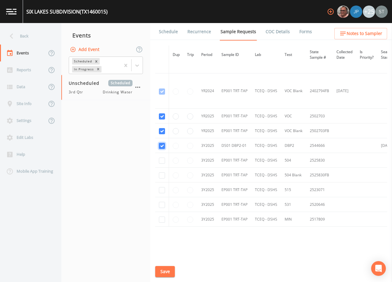
checkbox input "true"
click at [163, 219] on input "checkbox" at bounding box center [162, 219] width 6 height 6
checkbox input "true"
click at [163, 159] on input "checkbox" at bounding box center [162, 160] width 6 height 6
checkbox input "true"
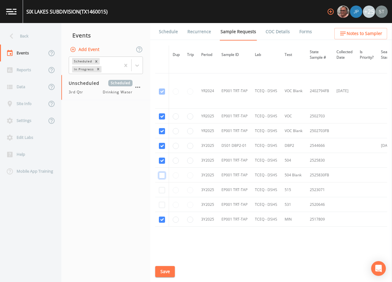
drag, startPoint x: 162, startPoint y: 178, endPoint x: 162, endPoint y: 190, distance: 12.0
click at [162, 178] on td at bounding box center [162, 174] width 14 height 15
click at [162, 191] on input "checkbox" at bounding box center [162, 190] width 6 height 6
checkbox input "true"
click at [162, 204] on input "checkbox" at bounding box center [162, 205] width 6 height 6
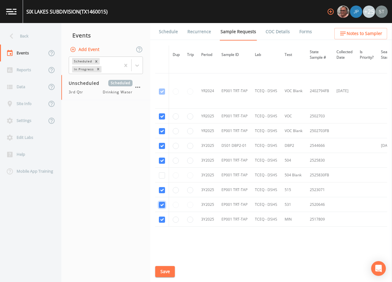
checkbox input "true"
click at [162, 175] on input "checkbox" at bounding box center [162, 175] width 6 height 6
checkbox input "true"
click at [165, 270] on button "Save" at bounding box center [165, 271] width 20 height 11
click at [168, 34] on link "Schedule" at bounding box center [168, 31] width 21 height 17
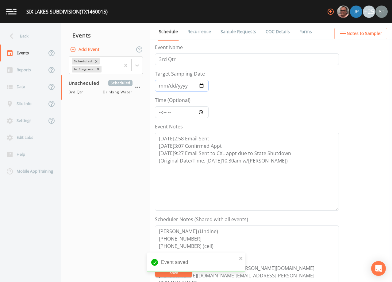
click at [164, 85] on input "Target Sampling Date" at bounding box center [182, 86] width 54 height 12
type input "[DATE]"
type input "10:30"
click at [184, 170] on textarea "[DATE]2:58 Email Sent [DATE]3:07 Confirmed Appt [DATE]9:27 Email Sent to CXL ap…" at bounding box center [247, 172] width 184 height 78
type textarea "[DATE]2:58 Email Sent [DATE]3:07 Confirmed Appt [DATE]9:27 Email Sent to CXL ap…"
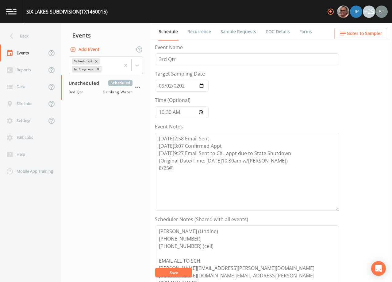
click at [175, 271] on button "Save" at bounding box center [173, 271] width 37 height 9
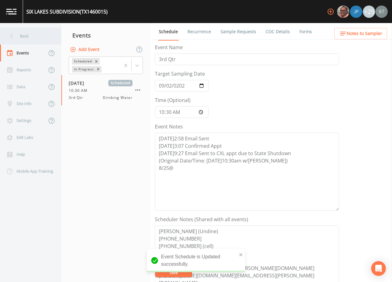
click at [30, 40] on div "Back" at bounding box center [27, 36] width 55 height 17
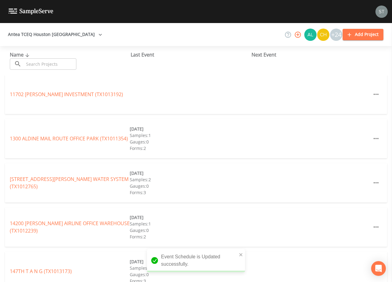
click at [40, 65] on input "text" at bounding box center [50, 63] width 52 height 11
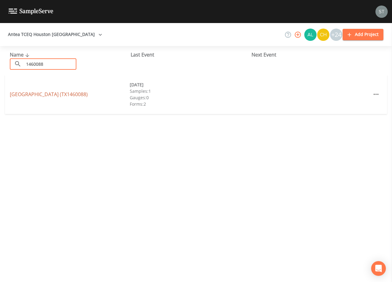
type input "1460088"
click at [76, 92] on link "[GEOGRAPHIC_DATA] (TX1460088)" at bounding box center [49, 94] width 78 height 7
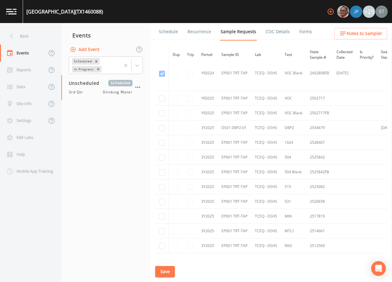
scroll to position [92, 0]
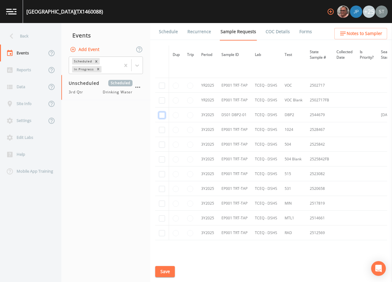
click at [163, 117] on input "checkbox" at bounding box center [162, 115] width 6 height 6
checkbox input "true"
click at [165, 272] on button "Save" at bounding box center [165, 271] width 20 height 11
click at [165, 30] on link "Schedule" at bounding box center [168, 31] width 21 height 17
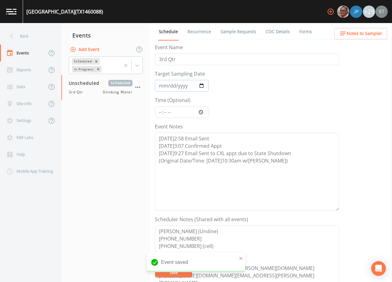
click at [164, 85] on input "Target Sampling Date" at bounding box center [182, 86] width 54 height 12
type input "[DATE]"
type input "10:30"
click at [182, 173] on textarea "[DATE]2:58 Email Sent [DATE]3:07 Confirmed Appt [DATE]9:27 Email Sent to CXL ap…" at bounding box center [247, 172] width 184 height 78
type textarea "[DATE]2:58 Email Sent [DATE]3:07 Confirmed Appt [DATE]9:27 Email Sent to CXL ap…"
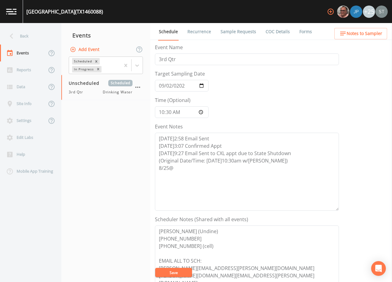
click at [171, 275] on button "Save" at bounding box center [173, 271] width 37 height 9
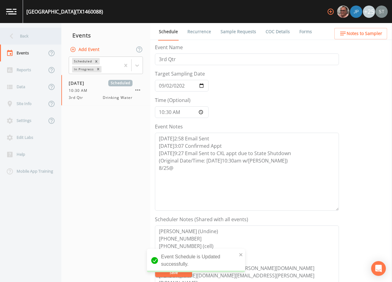
click at [25, 39] on div "Back" at bounding box center [27, 36] width 55 height 17
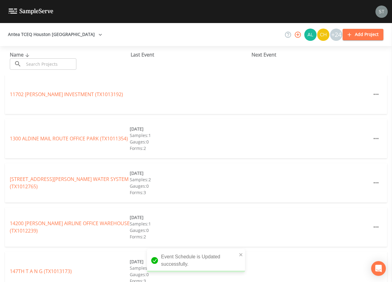
click at [40, 65] on input "text" at bounding box center [50, 63] width 52 height 11
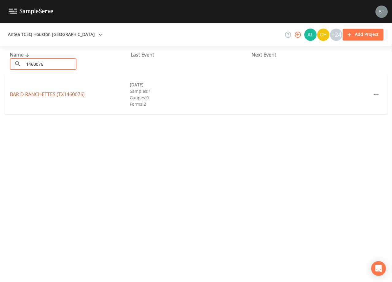
type input "1460076"
click at [61, 94] on link "[GEOGRAPHIC_DATA] (TX1460076)" at bounding box center [47, 94] width 75 height 7
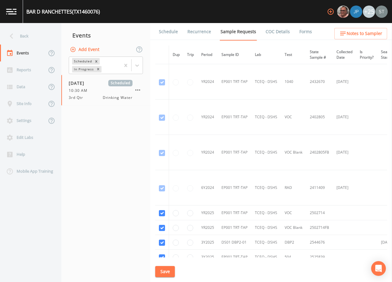
click at [169, 31] on link "Schedule" at bounding box center [168, 31] width 21 height 17
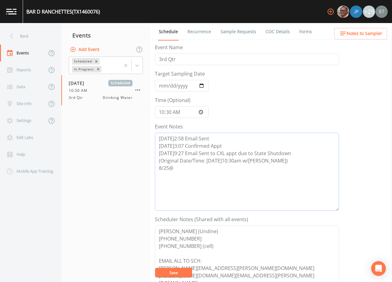
click at [203, 171] on textarea "[DATE]2:58 Email Sent [DATE]3:07 Confirmed Appt [DATE]9:27 Email Sent to CXL ap…" at bounding box center [247, 172] width 184 height 78
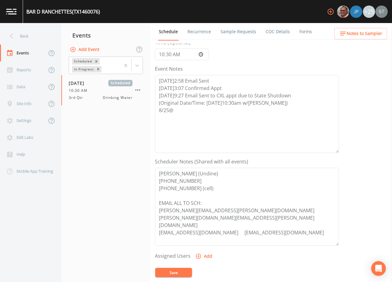
scroll to position [61, 0]
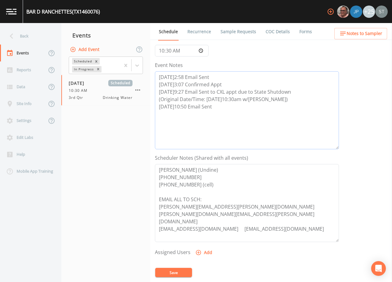
type textarea "[DATE]2:58 Email Sent [DATE]3:07 Confirmed Appt [DATE]9:27 Email Sent to CXL ap…"
click at [175, 273] on button "Save" at bounding box center [173, 271] width 37 height 9
click at [183, 268] on button "Save" at bounding box center [173, 271] width 37 height 9
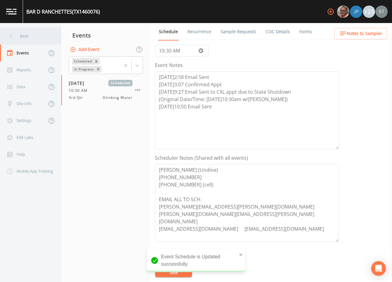
click at [22, 36] on div "Back" at bounding box center [27, 36] width 55 height 17
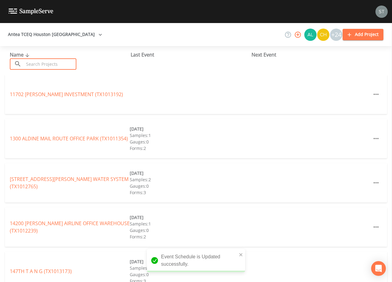
click at [41, 61] on input "text" at bounding box center [50, 63] width 52 height 11
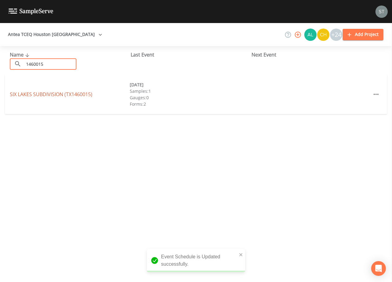
type input "1460015"
click at [76, 95] on link "[GEOGRAPHIC_DATA] (TX1460015)" at bounding box center [51, 94] width 83 height 7
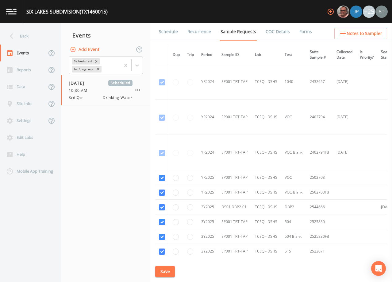
click at [164, 34] on link "Schedule" at bounding box center [168, 31] width 21 height 17
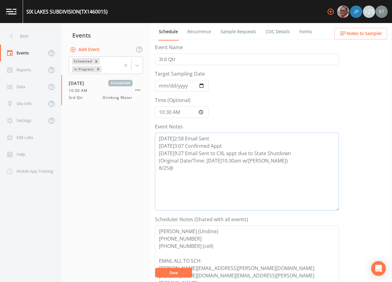
click at [193, 165] on textarea "[DATE]2:58 Email Sent [DATE]3:07 Confirmed Appt [DATE]9:27 Email Sent to CXL ap…" at bounding box center [247, 172] width 184 height 78
type textarea "[DATE]2:58 Email Sent [DATE]3:07 Confirmed Appt [DATE]9:27 Email Sent to CXL ap…"
click at [180, 270] on button "Save" at bounding box center [173, 271] width 37 height 9
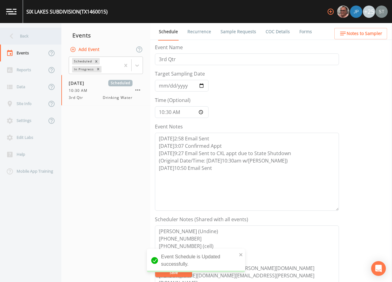
click at [24, 38] on div "Back" at bounding box center [27, 36] width 55 height 17
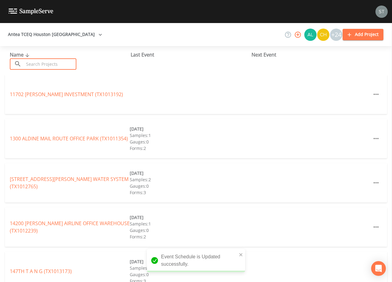
drag, startPoint x: 44, startPoint y: 63, endPoint x: 48, endPoint y: 61, distance: 4.3
click at [46, 63] on input "text" at bounding box center [50, 63] width 52 height 11
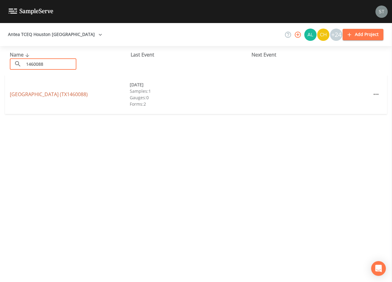
type input "1460088"
click at [88, 95] on link "[GEOGRAPHIC_DATA] (TX1460088)" at bounding box center [49, 94] width 78 height 7
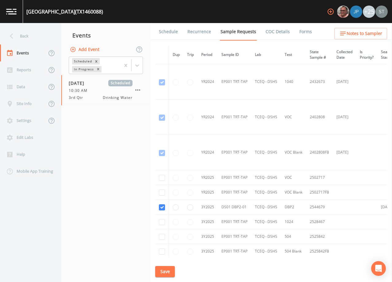
click at [168, 32] on link "Schedule" at bounding box center [168, 31] width 21 height 17
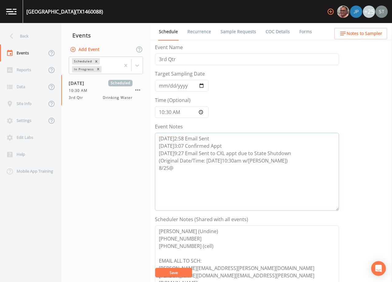
click at [187, 169] on textarea "[DATE]2:58 Email Sent [DATE]3:07 Confirmed Appt [DATE]9:27 Email Sent to CXL ap…" at bounding box center [247, 172] width 184 height 78
type textarea "[DATE]2:58 Email Sent [DATE]3:07 Confirmed Appt [DATE]9:27 Email Sent to CXL ap…"
click at [169, 271] on button "Save" at bounding box center [173, 271] width 37 height 9
click at [195, 34] on link "Recurrence" at bounding box center [199, 31] width 25 height 17
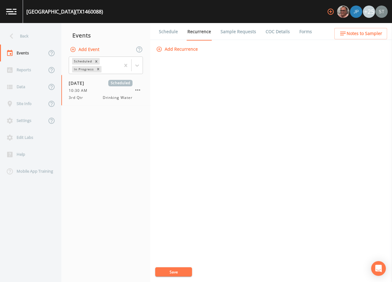
click at [165, 34] on link "Schedule" at bounding box center [168, 31] width 21 height 17
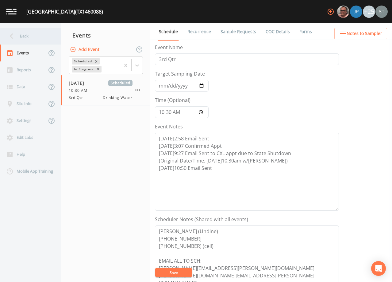
click at [25, 34] on div "Back" at bounding box center [27, 36] width 55 height 17
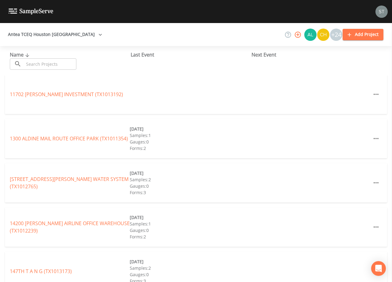
click at [55, 63] on input "text" at bounding box center [50, 63] width 52 height 11
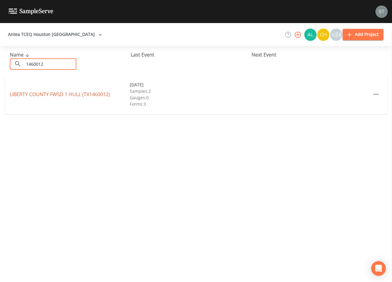
type input "1460012"
click at [30, 94] on link "LIBERTY COUNTY FWSD 1 HULL (TX1460012)" at bounding box center [60, 94] width 100 height 7
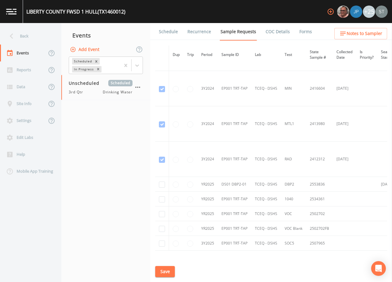
scroll to position [390, 0]
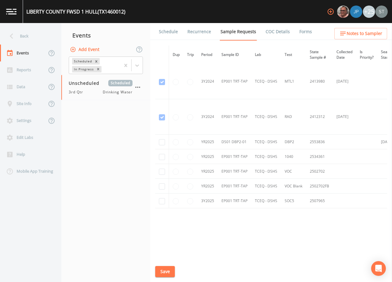
click at [166, 138] on td at bounding box center [162, 141] width 14 height 15
checkbox input "true"
click at [161, 157] on input "checkbox" at bounding box center [162, 157] width 6 height 6
checkbox input "true"
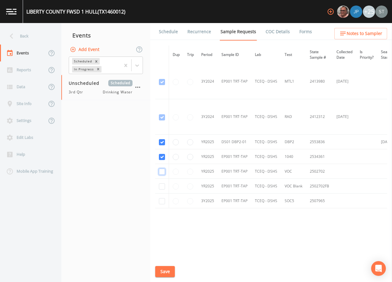
checkbox input "true"
click at [161, 200] on input "checkbox" at bounding box center [162, 201] width 6 height 6
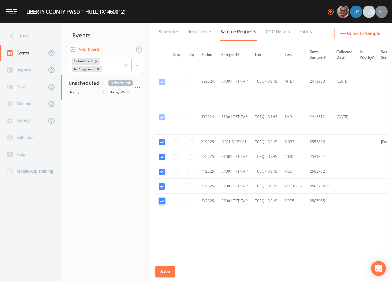
checkbox input "true"
click at [165, 273] on button "Save" at bounding box center [165, 271] width 20 height 11
click at [170, 40] on link "Schedule" at bounding box center [168, 31] width 21 height 17
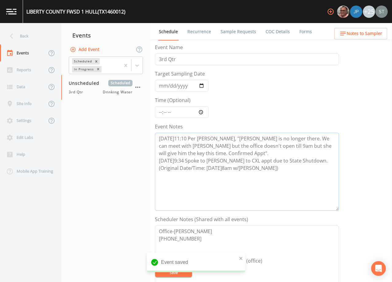
click at [176, 167] on textarea "[DATE]11:10 Per [PERSON_NAME], "[PERSON_NAME] is no longer there. We can meet w…" at bounding box center [247, 172] width 184 height 78
type textarea "[DATE]11:10 Per [PERSON_NAME], "[PERSON_NAME] is no longer there. We can meet w…"
drag, startPoint x: 163, startPoint y: 86, endPoint x: 165, endPoint y: 88, distance: 3.3
click at [165, 87] on input "Target Sampling Date" at bounding box center [182, 86] width 54 height 12
type input "[DATE]"
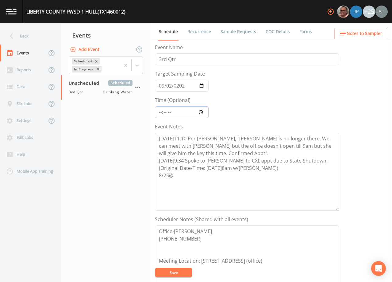
type input "08:00"
click at [195, 173] on textarea "[DATE]11:10 Per [PERSON_NAME], "[PERSON_NAME] is no longer there. We can meet w…" at bounding box center [247, 172] width 184 height 78
type textarea "[DATE]11:10 Per [PERSON_NAME], "[PERSON_NAME] is no longer there. We can meet w…"
click at [181, 267] on textarea "Office-[PERSON_NAME] [PHONE_NUMBER] Meeting Location: [STREET_ADDRESS] (office)" at bounding box center [247, 264] width 184 height 78
click at [177, 273] on button "Save" at bounding box center [173, 271] width 37 height 9
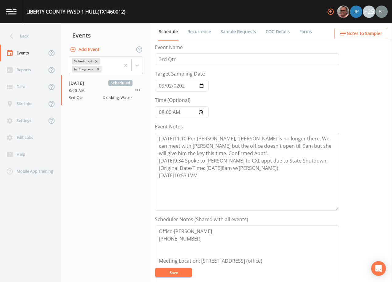
click at [182, 272] on button "Save" at bounding box center [173, 271] width 37 height 9
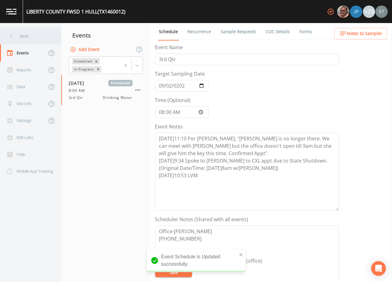
click at [31, 38] on div "Back" at bounding box center [27, 36] width 55 height 17
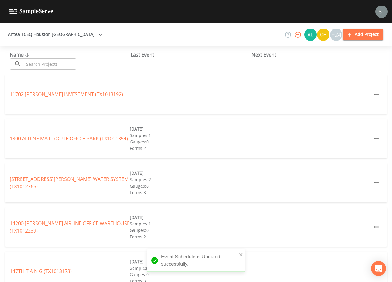
click at [48, 64] on input "text" at bounding box center [50, 63] width 52 height 11
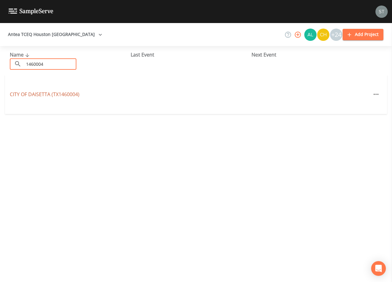
type input "1460004"
click at [60, 94] on link "CITY OF [GEOGRAPHIC_DATA] (TX1460004)" at bounding box center [45, 94] width 70 height 7
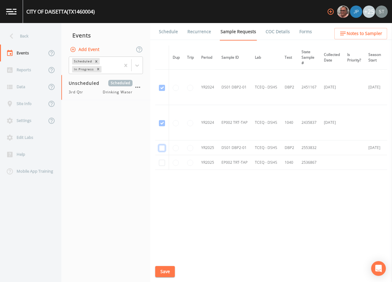
click at [163, 91] on input "checkbox" at bounding box center [162, 88] width 6 height 6
checkbox input "true"
click at [162, 126] on input "checkbox" at bounding box center [162, 123] width 6 height 6
checkbox input "true"
click at [166, 271] on button "Save" at bounding box center [165, 271] width 20 height 11
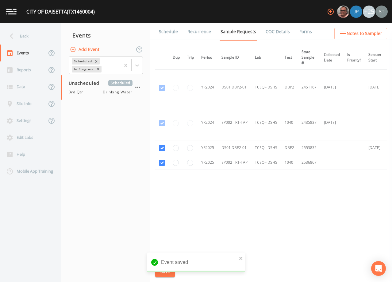
click at [171, 33] on link "Schedule" at bounding box center [168, 31] width 21 height 17
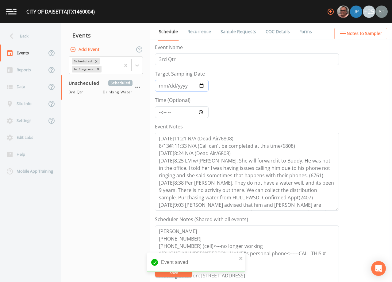
click at [163, 85] on input "Target Sampling Date" at bounding box center [182, 86] width 54 height 12
type input "[DATE]"
type input "09:00"
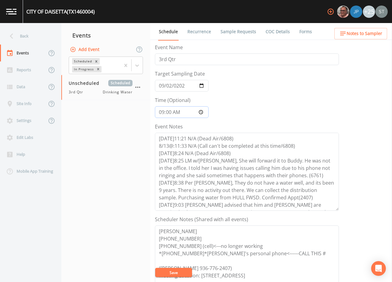
scroll to position [29, 0]
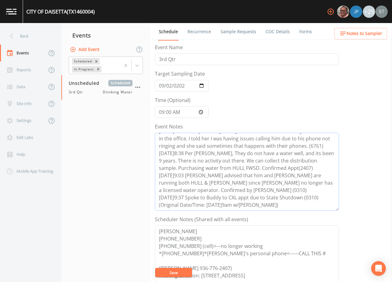
click at [267, 206] on textarea "[DATE]11:21 N/A (Dead Air/6808) 8/13@:11:33 N/A (Call can't be completed at thi…" at bounding box center [247, 172] width 184 height 78
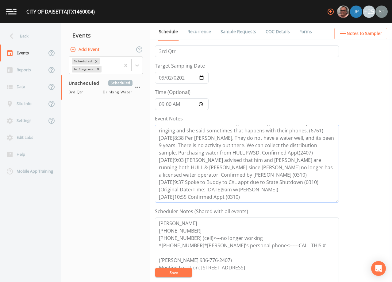
scroll to position [31, 0]
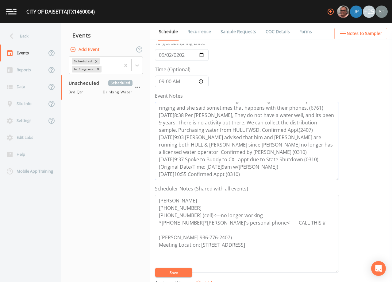
type textarea "[DATE]11:21 N/A (Dead Air/6808) 8/13@:11:33 N/A (Call can't be completed at thi…"
click at [257, 214] on textarea "[PERSON_NAME] [PHONE_NUMBER] [PHONE_NUMBER] (cell)<---no longer working *[PHONE…" at bounding box center [247, 233] width 184 height 78
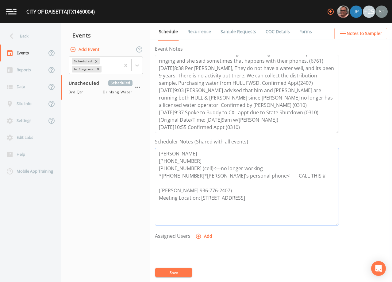
scroll to position [92, 0]
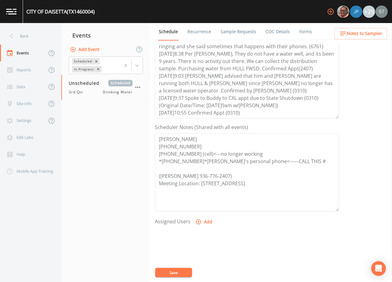
click at [204, 222] on button "Add" at bounding box center [204, 221] width 21 height 11
select select "6dda6eef-c380-4015-b89d-b9b44b713005"
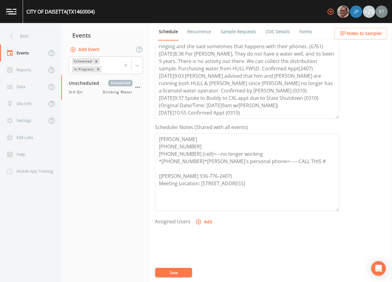
select select
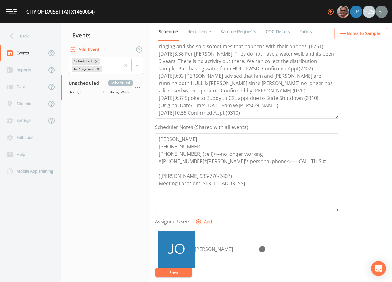
click at [178, 271] on button "Save" at bounding box center [173, 271] width 37 height 9
click at [181, 272] on button "Save" at bounding box center [173, 271] width 37 height 9
click at [367, 33] on span "Notes to Sampler" at bounding box center [365, 34] width 36 height 8
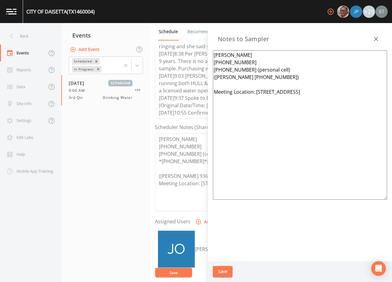
click at [215, 69] on textarea "[PERSON_NAME] [PHONE_NUMBER] [PHONE_NUMBER] (personal cell) ([PERSON_NAME] [PHO…" at bounding box center [300, 124] width 174 height 149
type textarea "[PERSON_NAME] [PHONE_NUMBER] *[PHONE_NUMBER] (personal cell)* ([PERSON_NAME] [P…"
click at [228, 268] on button "Save" at bounding box center [223, 271] width 20 height 11
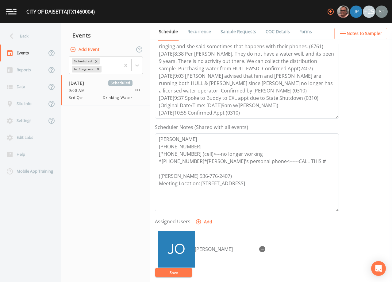
click at [183, 271] on button "Save" at bounding box center [173, 271] width 37 height 9
click at [176, 272] on button "Save" at bounding box center [173, 271] width 37 height 9
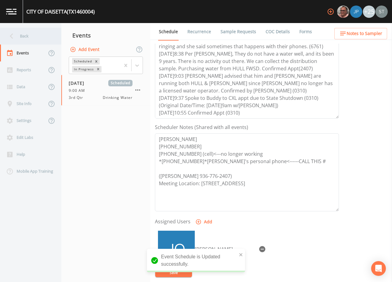
click at [29, 40] on div "Back" at bounding box center [27, 36] width 55 height 17
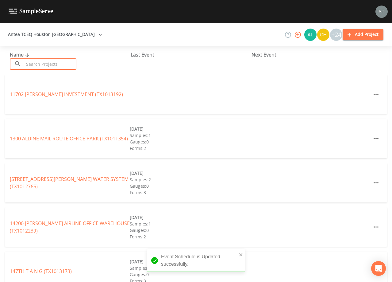
click at [51, 65] on input "text" at bounding box center [50, 63] width 52 height 11
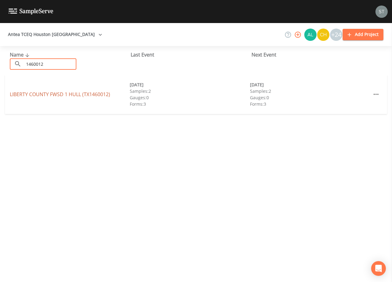
type input "1460012"
click at [75, 93] on link "LIBERTY COUNTY FWSD 1 HULL (TX1460012)" at bounding box center [60, 94] width 100 height 7
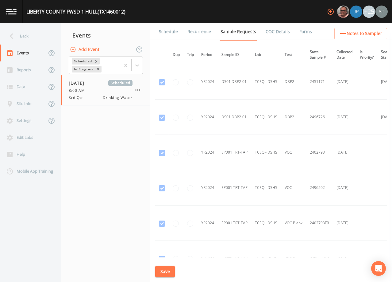
click at [167, 34] on link "Schedule" at bounding box center [168, 31] width 21 height 17
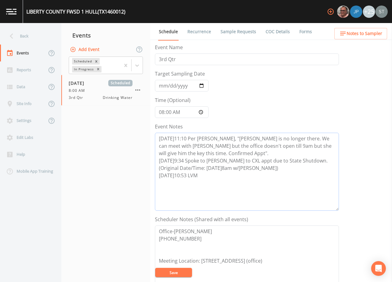
click at [209, 176] on textarea "[DATE]11:10 Per [PERSON_NAME], "[PERSON_NAME] is no longer there. We can meet w…" at bounding box center [247, 172] width 184 height 78
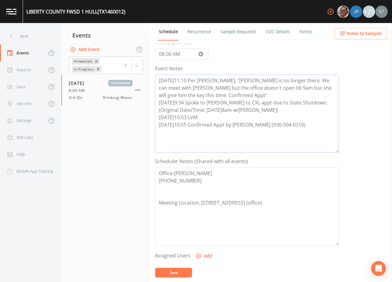
scroll to position [92, 0]
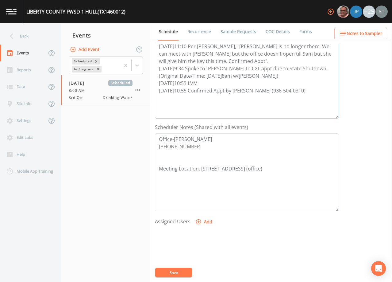
type textarea "[DATE]11:10 Per [PERSON_NAME], "[PERSON_NAME] is no longer there. We can meet w…"
click at [203, 221] on button "Add" at bounding box center [204, 221] width 21 height 11
select select "6dda6eef-c380-4015-b89d-b9b44b713005"
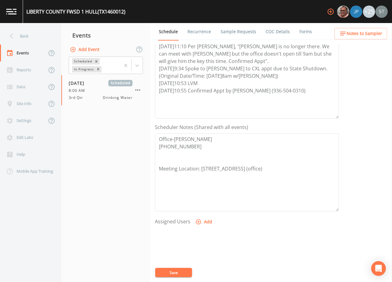
select select
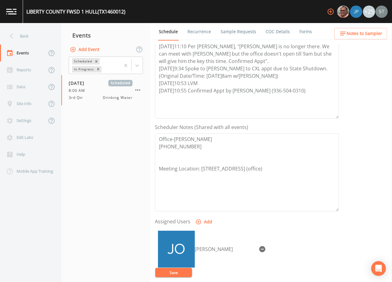
click at [176, 271] on button "Save" at bounding box center [173, 271] width 37 height 9
click at [176, 270] on button "Save" at bounding box center [173, 271] width 37 height 9
click at [192, 31] on link "Recurrence" at bounding box center [199, 31] width 25 height 17
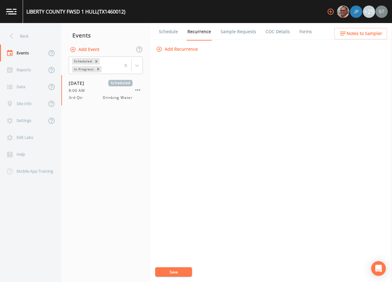
click at [232, 33] on link "Sample Requests" at bounding box center [238, 31] width 37 height 17
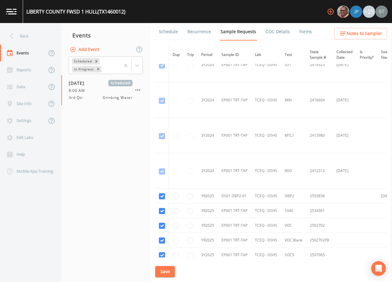
scroll to position [390, 0]
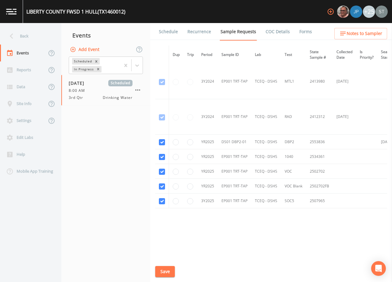
click at [163, 32] on link "Schedule" at bounding box center [168, 31] width 21 height 17
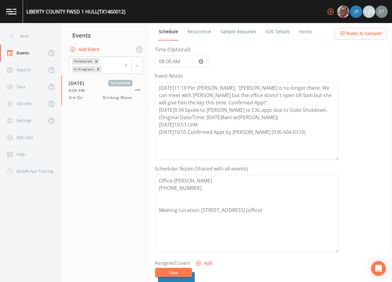
scroll to position [61, 0]
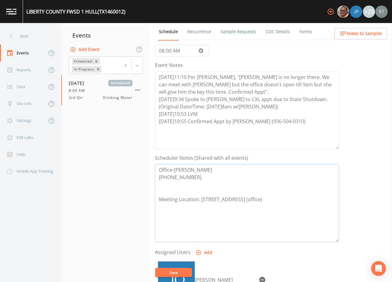
click at [205, 196] on textarea "Office-[PERSON_NAME] [PHONE_NUMBER] Meeting Location: [STREET_ADDRESS] (office)" at bounding box center [247, 203] width 184 height 78
type textarea "Office-[PERSON_NAME] [PHONE_NUMBER] *[PERSON_NAME] [PHONE_NUMBER]*(also handles…"
click at [179, 270] on button "Save" at bounding box center [173, 271] width 37 height 9
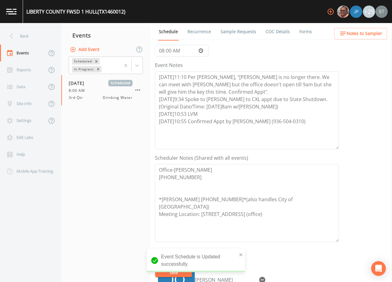
click at [232, 29] on link "Sample Requests" at bounding box center [238, 31] width 37 height 17
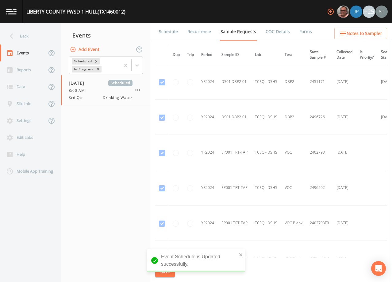
click at [169, 31] on link "Schedule" at bounding box center [168, 31] width 21 height 17
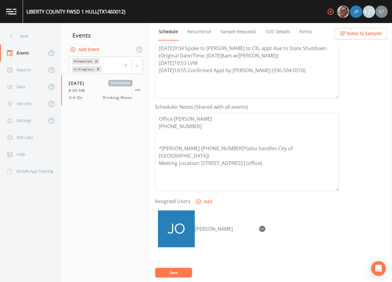
scroll to position [123, 0]
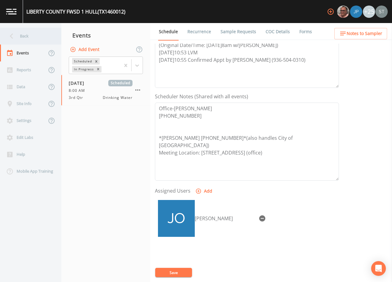
click at [23, 37] on div "Back" at bounding box center [27, 36] width 55 height 17
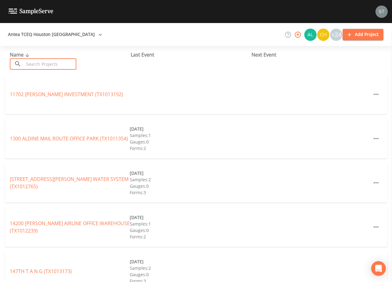
click at [43, 64] on input "text" at bounding box center [50, 63] width 52 height 11
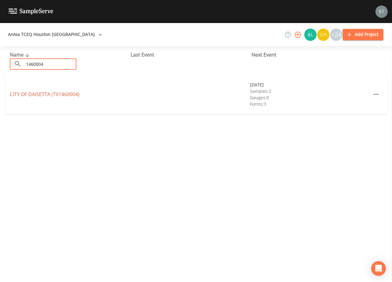
type input "1460004"
click at [59, 94] on link "CITY OF [GEOGRAPHIC_DATA] (TX1460004)" at bounding box center [45, 94] width 70 height 7
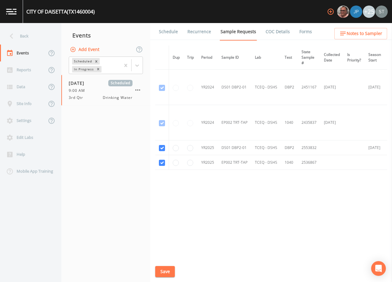
click at [168, 34] on link "Schedule" at bounding box center [168, 31] width 21 height 17
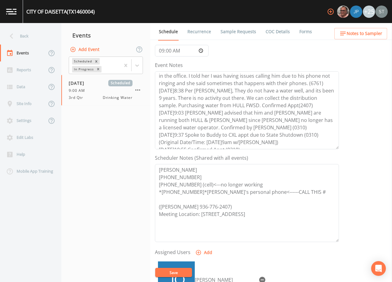
scroll to position [37, 0]
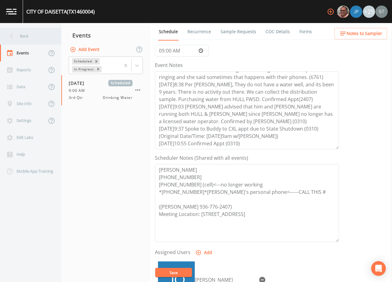
click at [23, 36] on div "Back" at bounding box center [27, 36] width 55 height 17
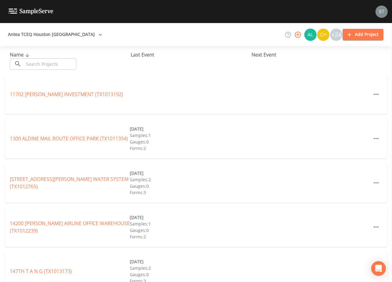
click at [62, 64] on input "text" at bounding box center [50, 63] width 52 height 11
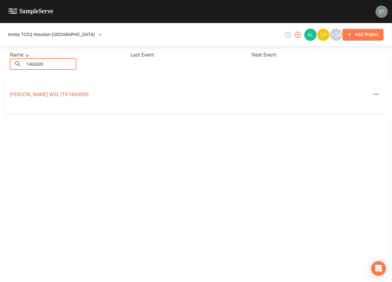
type input "1460009"
click at [49, 95] on link "[PERSON_NAME] WSC (TX1460009)" at bounding box center [49, 94] width 79 height 7
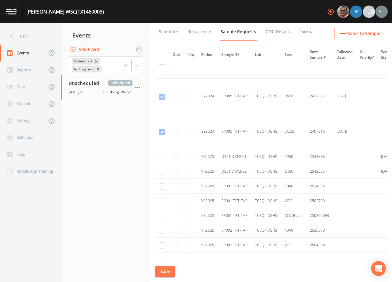
scroll to position [798, 0]
checkbox input "true"
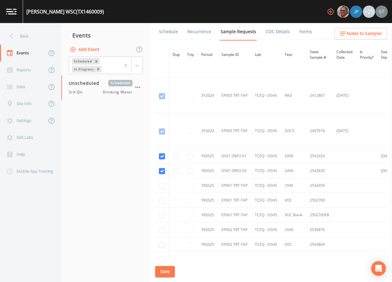
click at [169, 270] on button "Save" at bounding box center [165, 271] width 20 height 11
click at [167, 31] on link "Schedule" at bounding box center [168, 31] width 21 height 17
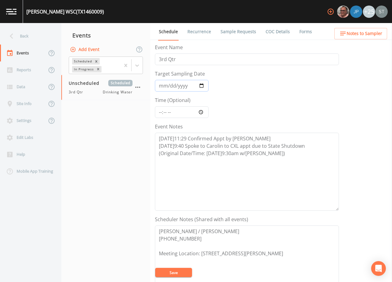
click at [163, 84] on input "Target Sampling Date" at bounding box center [182, 86] width 54 height 12
type input "[DATE]"
type input "09:30"
click at [277, 154] on textarea "[DATE]11:29 Confirmed Appt by [PERSON_NAME] [DATE]9:40 Spoke to Carolin to CXL …" at bounding box center [247, 172] width 184 height 78
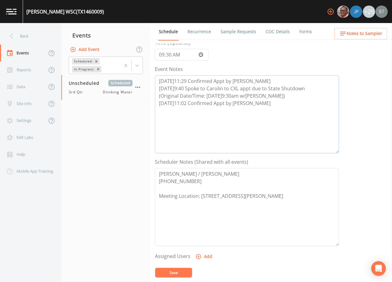
scroll to position [123, 0]
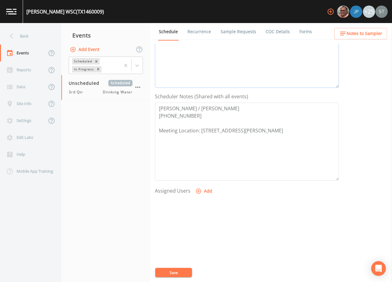
type textarea "[DATE]11:29 Confirmed Appt by [PERSON_NAME] [DATE]9:40 Spoke to Carolin to CXL …"
click at [205, 192] on button "Add" at bounding box center [204, 190] width 21 height 11
drag, startPoint x: 201, startPoint y: 140, endPoint x: 194, endPoint y: 137, distance: 8.5
select select "6dda6eef-c380-4015-b89d-b9b44b713005"
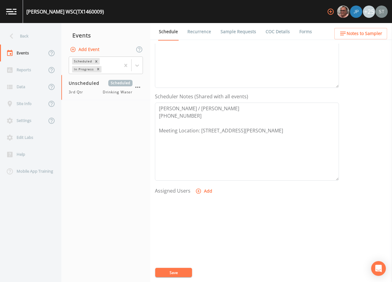
select select
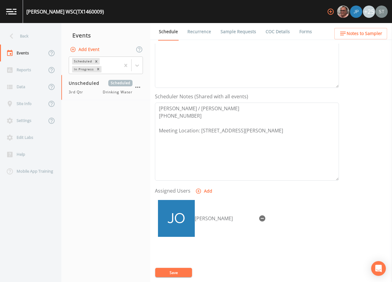
click at [176, 271] on button "Save" at bounding box center [173, 271] width 37 height 9
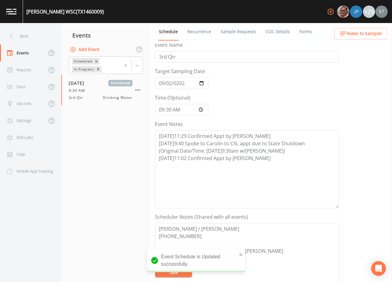
scroll to position [0, 0]
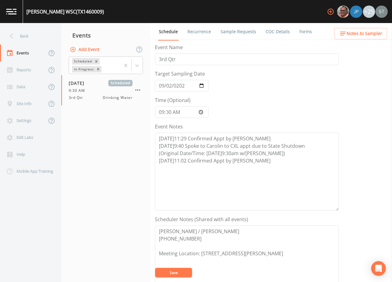
click at [170, 272] on button "Save" at bounding box center [173, 271] width 37 height 9
click at [197, 32] on link "Recurrence" at bounding box center [199, 31] width 25 height 17
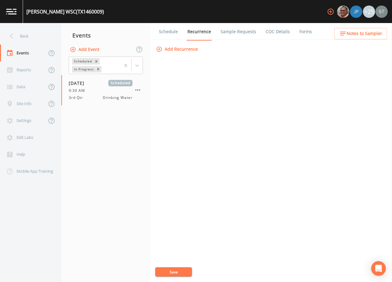
click at [168, 32] on link "Schedule" at bounding box center [168, 31] width 21 height 17
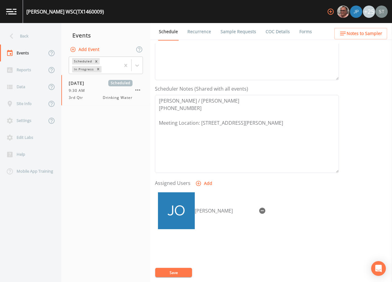
scroll to position [151, 0]
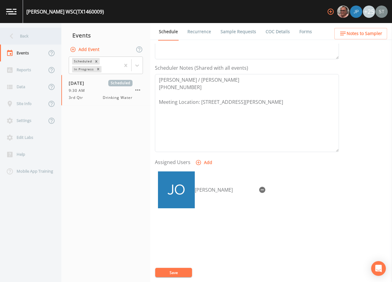
click at [23, 41] on div "Back" at bounding box center [27, 36] width 55 height 17
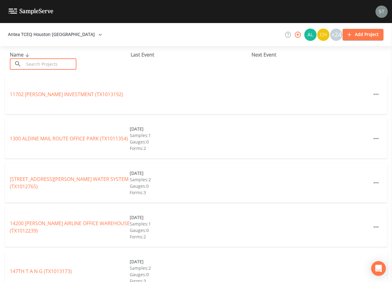
click at [60, 64] on input "text" at bounding box center [50, 63] width 52 height 11
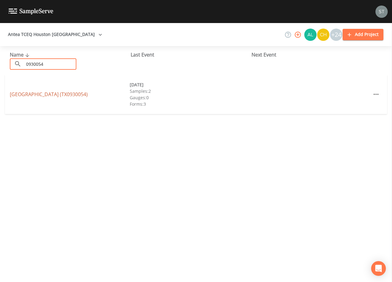
type input "0930054"
click at [32, 96] on link "[GEOGRAPHIC_DATA] (TX0930054)" at bounding box center [49, 94] width 78 height 7
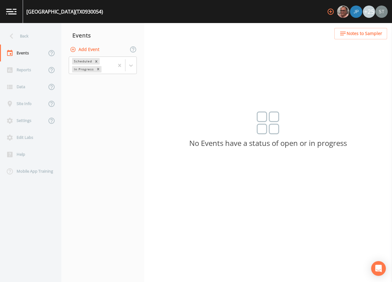
click at [91, 50] on button "Add Event" at bounding box center [85, 49] width 33 height 11
type input "3rd Qtr"
type input "[DATE]"
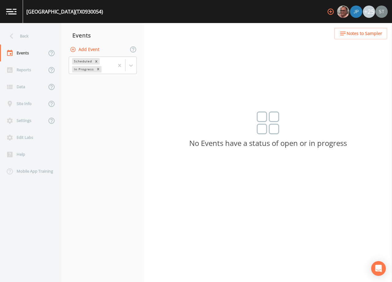
type input "09:30"
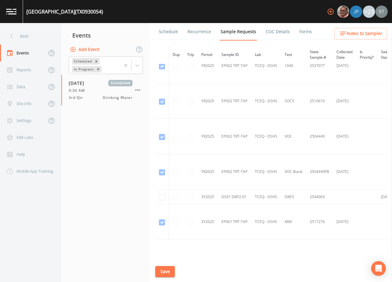
scroll to position [966, 0]
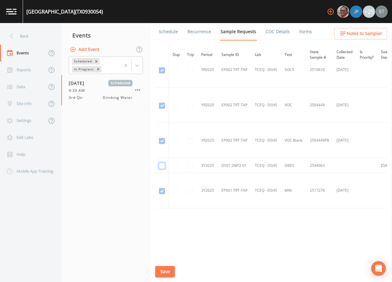
click at [161, 163] on input "checkbox" at bounding box center [162, 166] width 6 height 6
checkbox input "true"
click at [169, 271] on button "Save" at bounding box center [165, 271] width 20 height 11
click at [163, 34] on link "Schedule" at bounding box center [168, 31] width 21 height 17
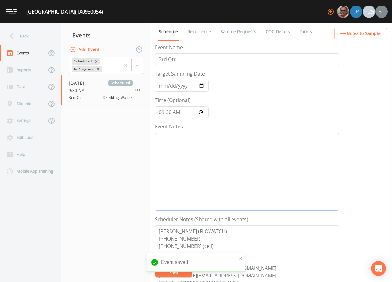
click at [216, 162] on textarea "Event Notes" at bounding box center [247, 172] width 184 height 78
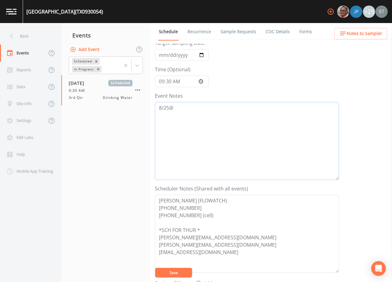
type textarea "8/25@"
drag, startPoint x: 204, startPoint y: 201, endPoint x: 155, endPoint y: 198, distance: 49.5
click at [155, 198] on div "Schedule Recurrence Sample Requests COC Details Forms Event Name 3rd Qtr Target…" at bounding box center [271, 152] width 242 height 259
drag, startPoint x: 190, startPoint y: 214, endPoint x: 159, endPoint y: 212, distance: 31.1
click at [159, 212] on textarea "[PERSON_NAME] (FLOWATCH) [PHONE_NUMBER] [PHONE_NUMBER] (cell) *SCH FOR THUR * […" at bounding box center [247, 233] width 184 height 78
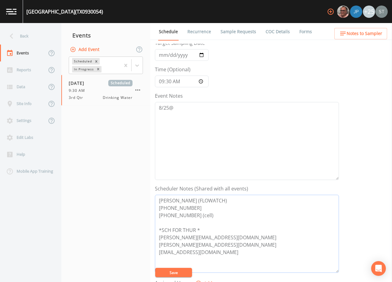
click at [208, 231] on textarea "[PERSON_NAME] (FLOWATCH) [PHONE_NUMBER] [PHONE_NUMBER] (cell) *SCH FOR THUR * […" at bounding box center [247, 233] width 184 height 78
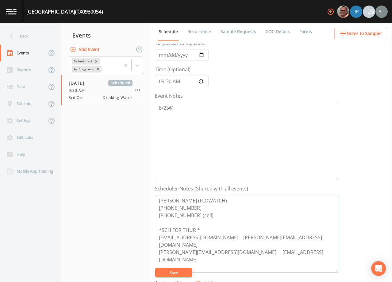
click at [226, 230] on textarea "[PERSON_NAME] (FLOWATCH) [PHONE_NUMBER] [PHONE_NUMBER] (cell) *SCH FOR THUR * […" at bounding box center [247, 233] width 184 height 78
type textarea "[PERSON_NAME] (FLOWATCH) [PHONE_NUMBER] [PHONE_NUMBER] (cell) *SCH FOR THUR *EM…"
click at [176, 270] on button "Save" at bounding box center [173, 271] width 37 height 9
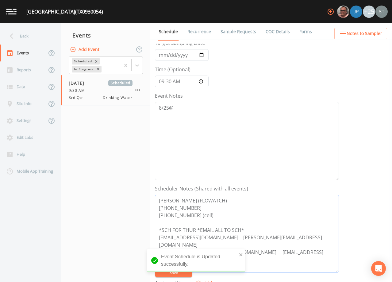
drag, startPoint x: 193, startPoint y: 219, endPoint x: 133, endPoint y: 191, distance: 66.1
click at [133, 191] on div "Back Events Reports Data Site Info Settings Edit Labs Help Mobile App Training …" at bounding box center [196, 152] width 392 height 259
click at [370, 31] on span "Notes to Sampler" at bounding box center [365, 34] width 36 height 8
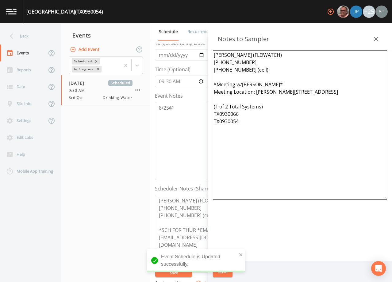
drag, startPoint x: 271, startPoint y: 72, endPoint x: 191, endPoint y: 44, distance: 84.5
click at [191, 44] on div "Back Events Reports Data Site Info Settings Edit Labs Help Mobile App Training …" at bounding box center [196, 152] width 392 height 259
paste textarea "[PERSON_NAME] (FLOWATCH) [PHONE_NUMBER] [PHONE_NUMBER]"
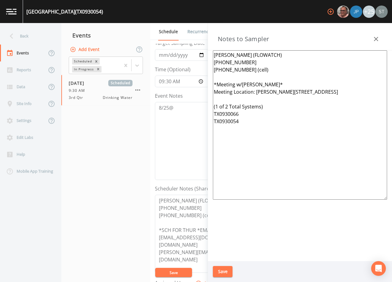
drag, startPoint x: 254, startPoint y: 129, endPoint x: 208, endPoint y: 105, distance: 51.6
click at [208, 105] on div "[PERSON_NAME] (FLOWATCH) [PHONE_NUMBER] [PHONE_NUMBER] (cell) *Meeting w/[PERSO…" at bounding box center [300, 155] width 184 height 210
drag, startPoint x: 256, startPoint y: 90, endPoint x: 348, endPoint y: 91, distance: 91.4
click at [347, 91] on textarea "[PERSON_NAME] (FLOWATCH) [PHONE_NUMBER] [PHONE_NUMBER] (cell) *Meeting w/[PERSO…" at bounding box center [300, 124] width 174 height 149
drag, startPoint x: 286, startPoint y: 85, endPoint x: 210, endPoint y: 82, distance: 77.1
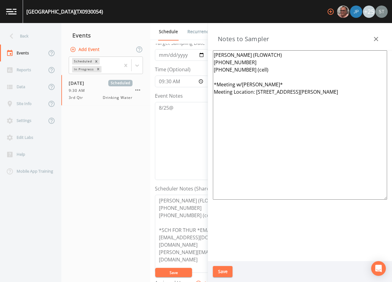
click at [210, 82] on div "[PERSON_NAME] (FLOWATCH) [PHONE_NUMBER] [PHONE_NUMBER] (cell) *Meeting w/[PERSO…" at bounding box center [300, 155] width 184 height 210
type textarea "[PERSON_NAME] (FLOWATCH) [PHONE_NUMBER] [PHONE_NUMBER] (cell) Meeting Location:…"
click at [229, 267] on button "Save" at bounding box center [223, 271] width 20 height 11
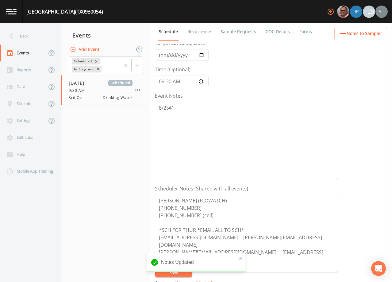
click at [364, 34] on span "Notes to Sampler" at bounding box center [365, 34] width 36 height 8
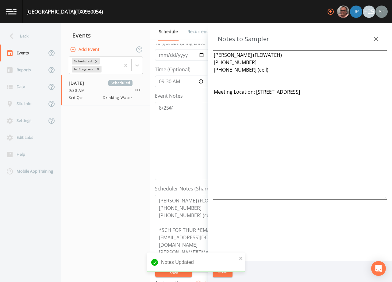
click at [377, 37] on icon "button" at bounding box center [375, 38] width 7 height 7
